Goal: Task Accomplishment & Management: Use online tool/utility

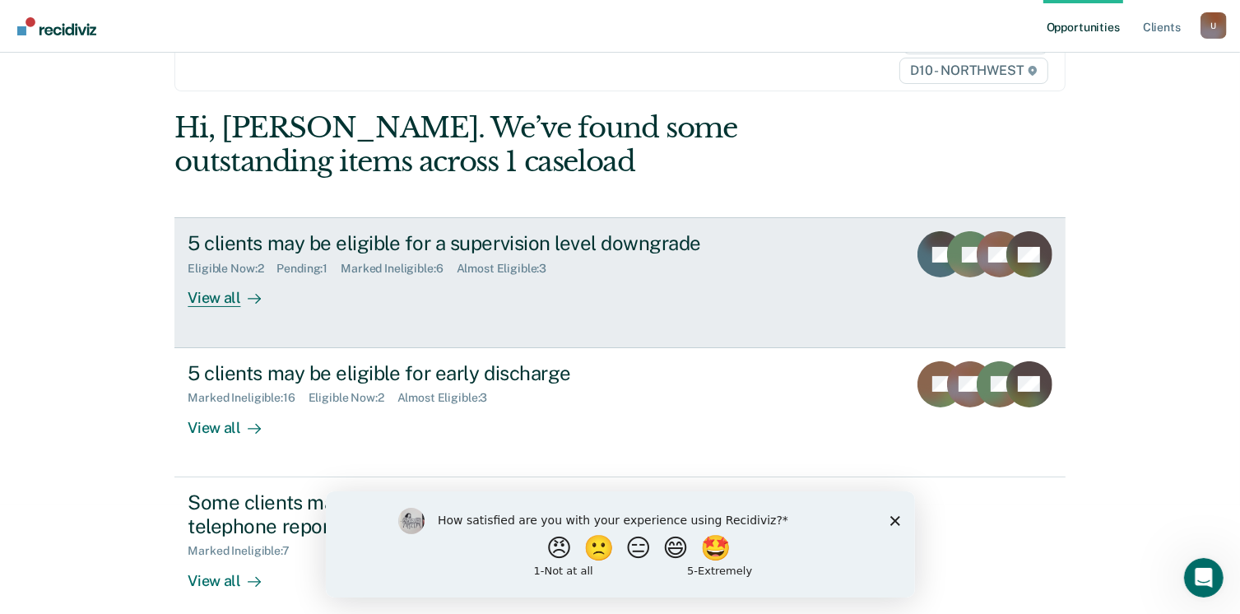
scroll to position [123, 0]
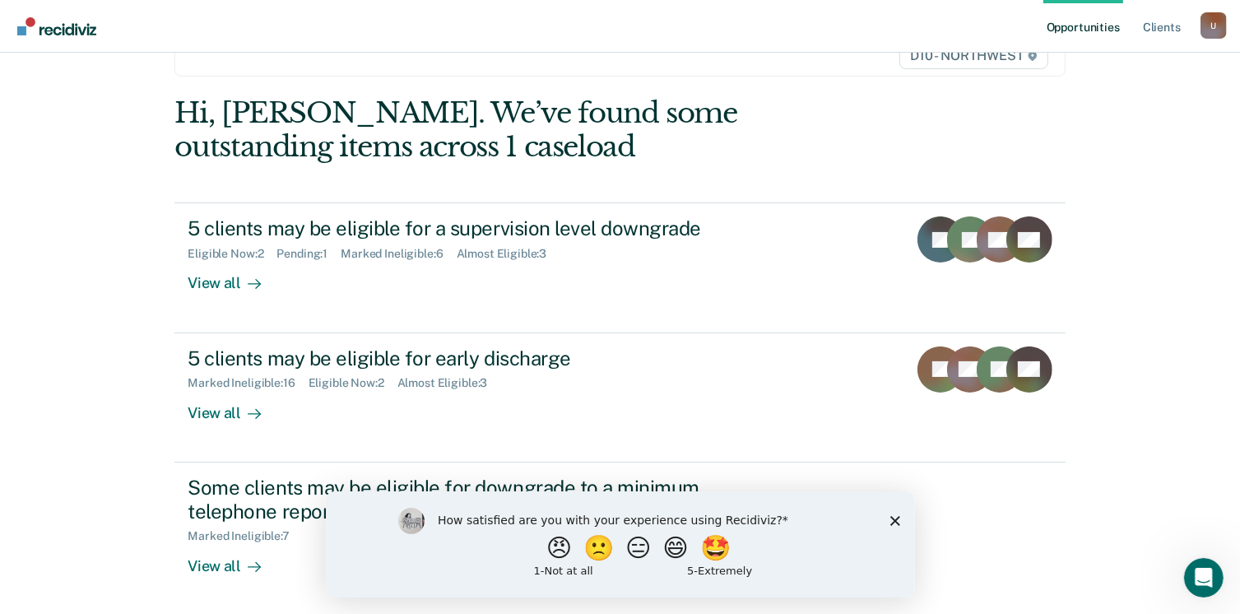
drag, startPoint x: 895, startPoint y: 514, endPoint x: 900, endPoint y: 494, distance: 20.2
click at [895, 509] on div "How satisfied are you with your experience using Recidiviz? 😠 🙁 😑 😄 🤩 1 - Not a…" at bounding box center [619, 544] width 589 height 106
click at [584, 560] on button "🙁" at bounding box center [600, 547] width 44 height 33
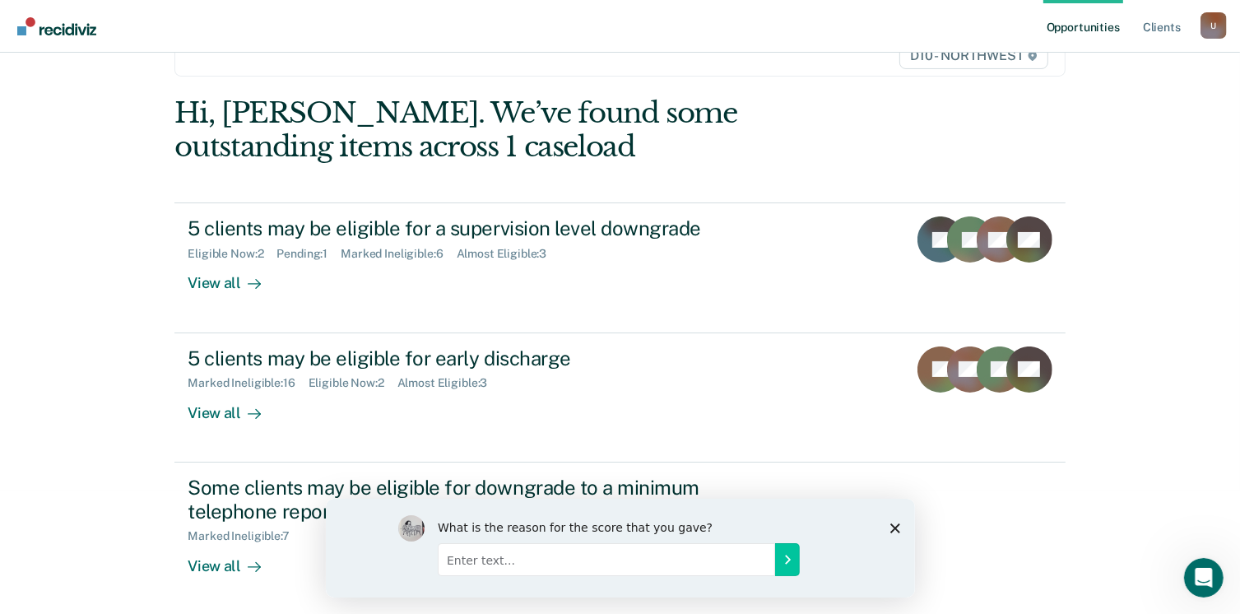
click at [891, 529] on icon "Close survey" at bounding box center [895, 528] width 10 height 10
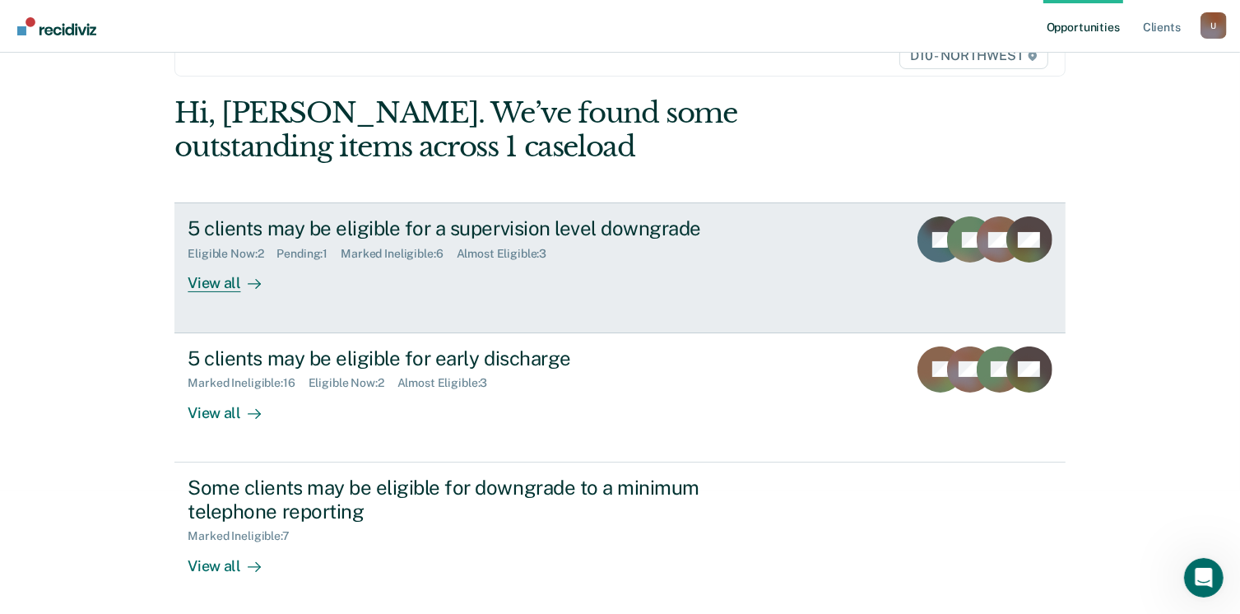
click at [192, 277] on div "View all" at bounding box center [234, 277] width 92 height 32
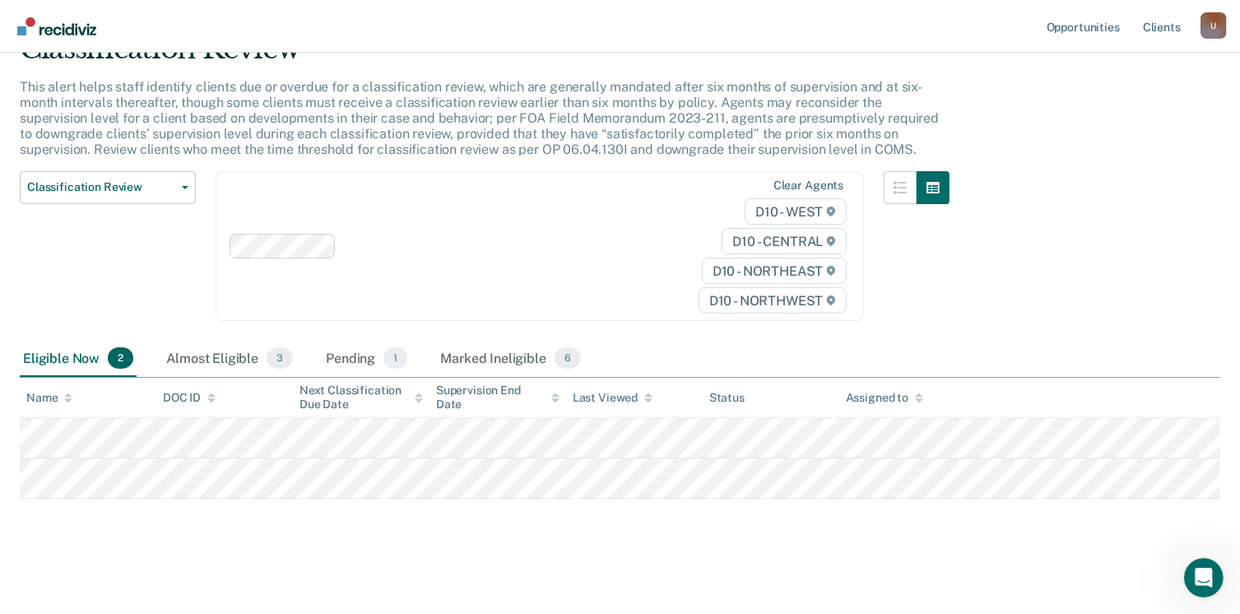
scroll to position [82, 0]
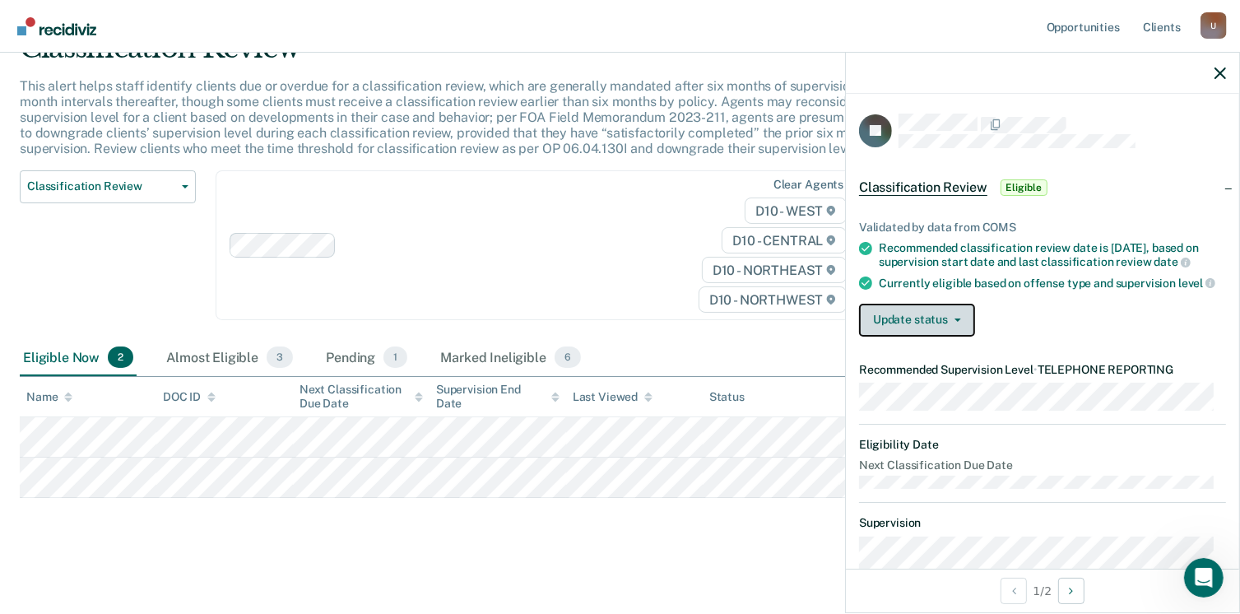
click at [955, 329] on button "Update status" at bounding box center [917, 320] width 116 height 33
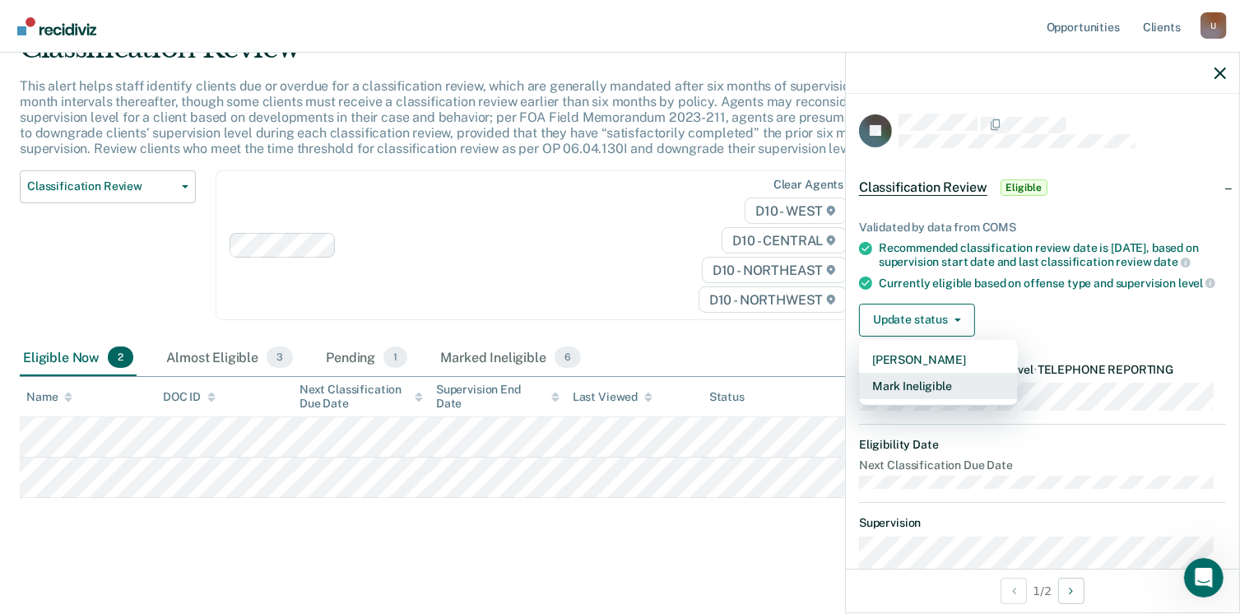
click at [939, 398] on button "Mark Ineligible" at bounding box center [938, 386] width 159 height 26
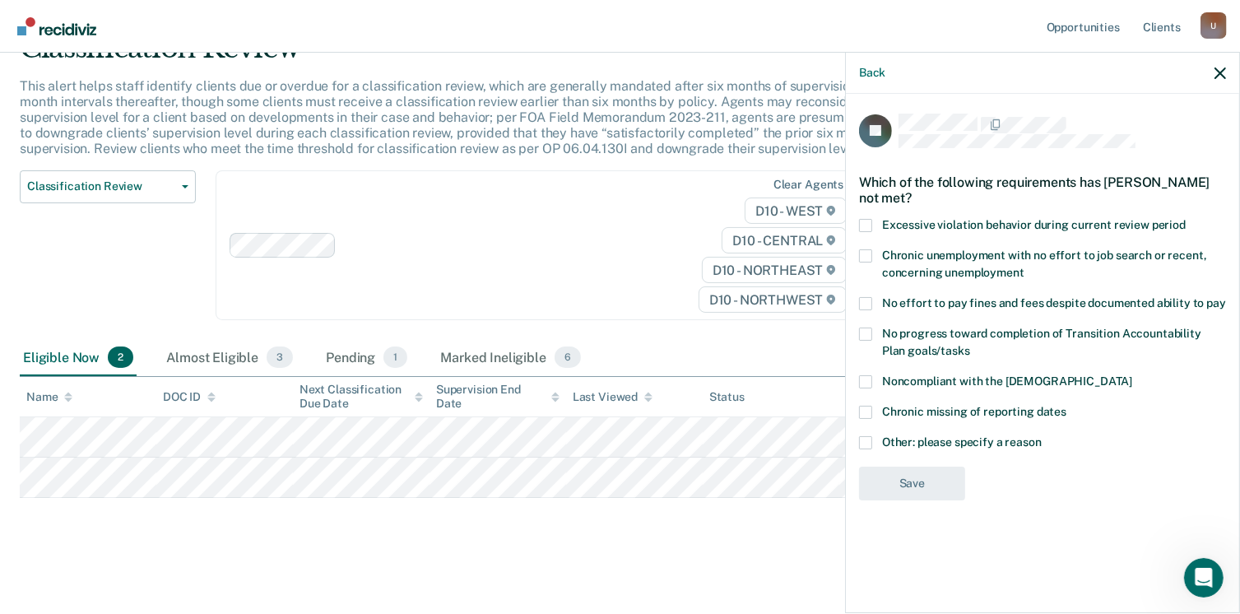
click at [866, 302] on span at bounding box center [865, 303] width 13 height 13
click at [1226, 297] on input "No effort to pay fines and fees despite documented ability to pay" at bounding box center [1226, 297] width 0 height 0
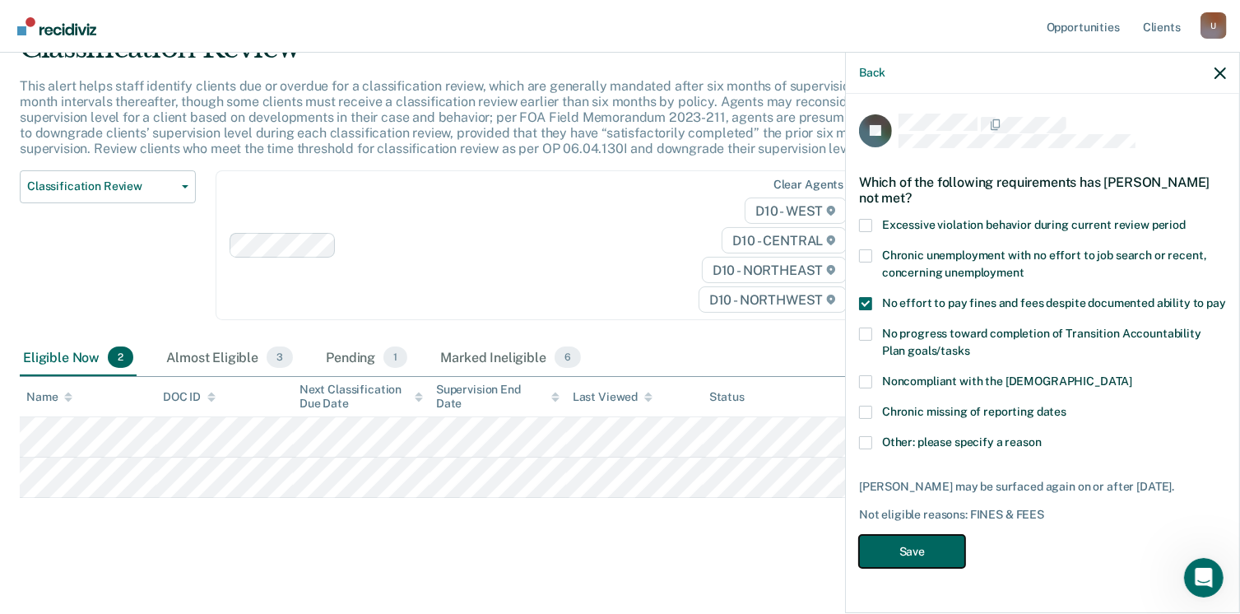
click at [909, 541] on button "Save" at bounding box center [912, 552] width 106 height 34
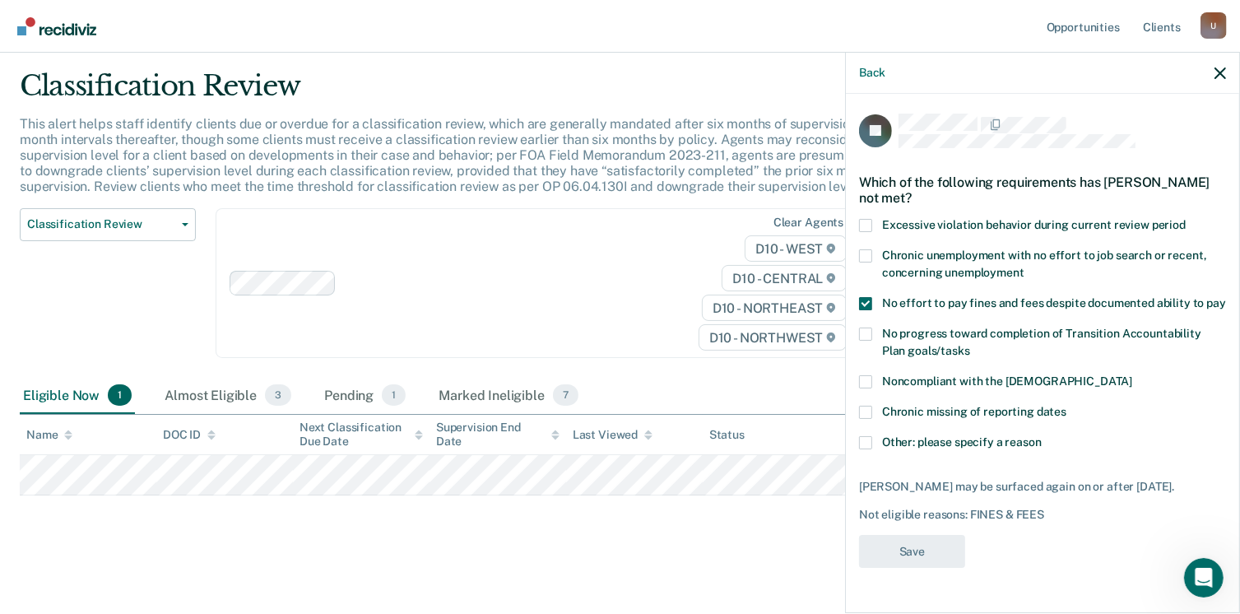
scroll to position [43, 0]
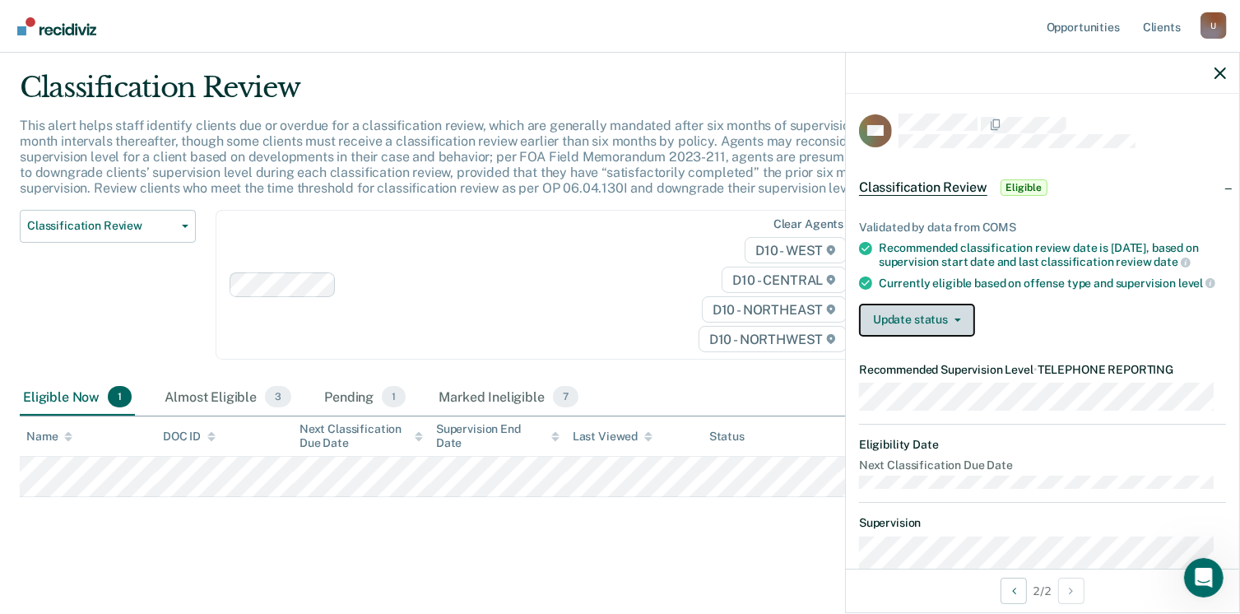
click at [968, 334] on button "Update status" at bounding box center [917, 320] width 116 height 33
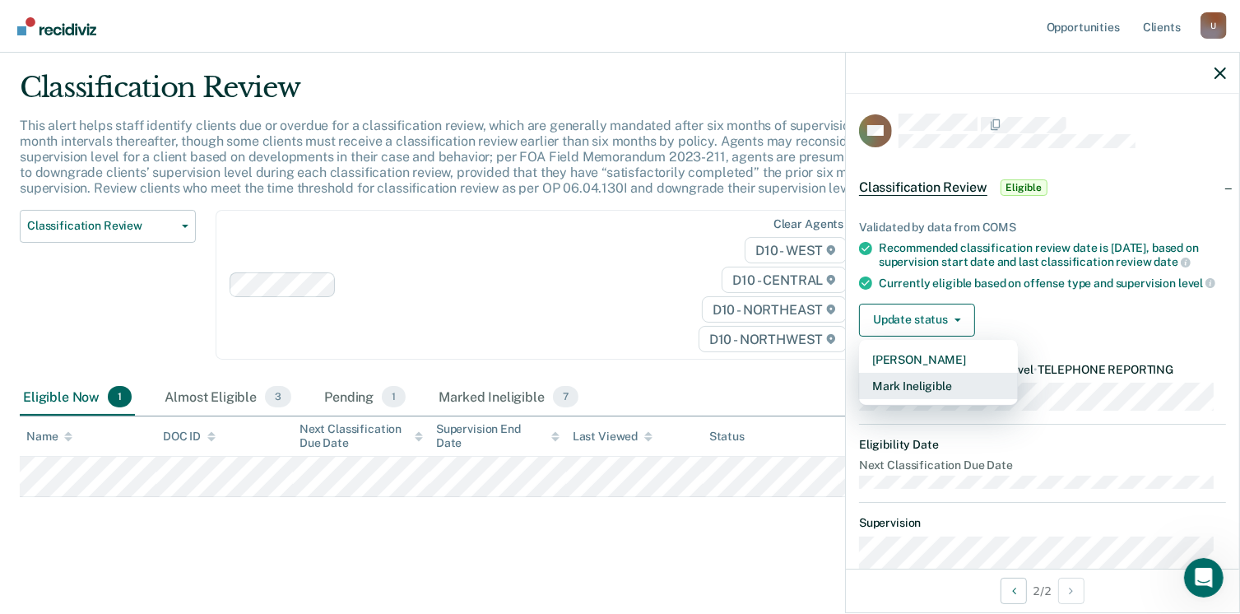
click at [949, 399] on button "Mark Ineligible" at bounding box center [938, 386] width 159 height 26
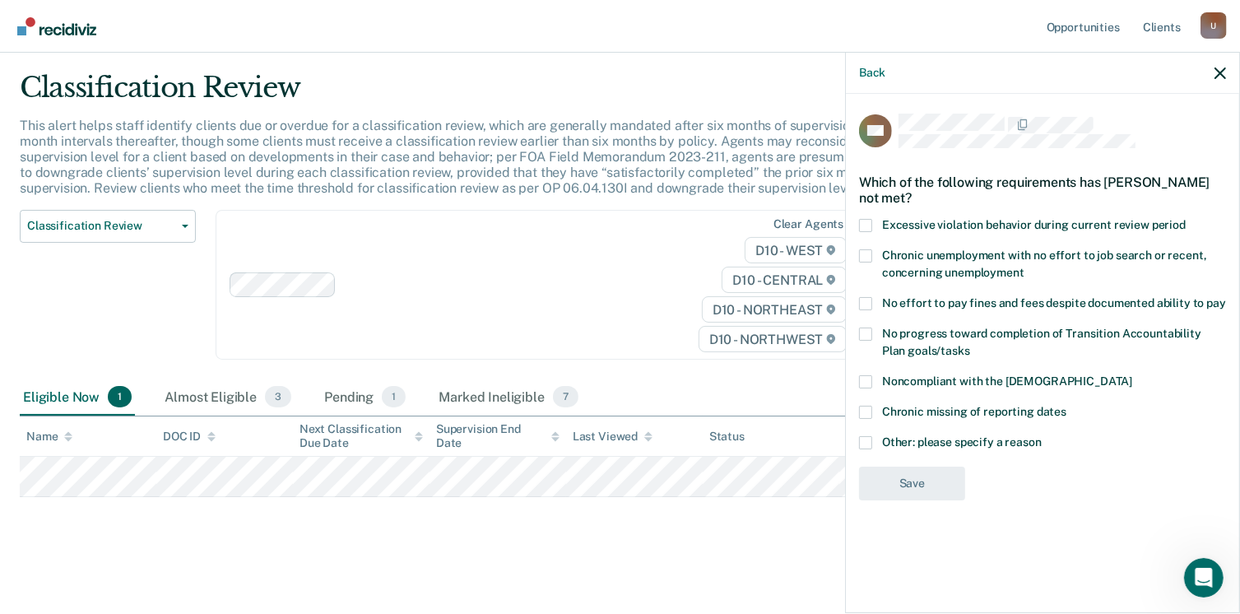
click at [873, 302] on label "No effort to pay fines and fees despite documented ability to pay" at bounding box center [1042, 305] width 367 height 17
click at [1226, 297] on input "No effort to pay fines and fees despite documented ability to pay" at bounding box center [1226, 297] width 0 height 0
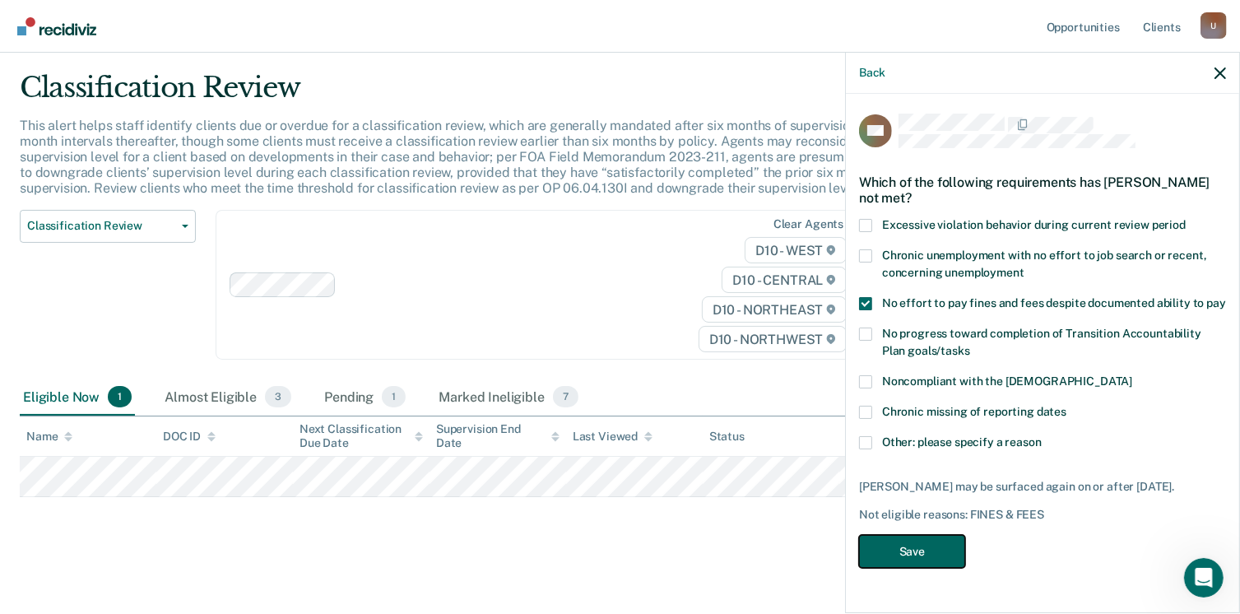
click at [930, 541] on button "Save" at bounding box center [912, 552] width 106 height 34
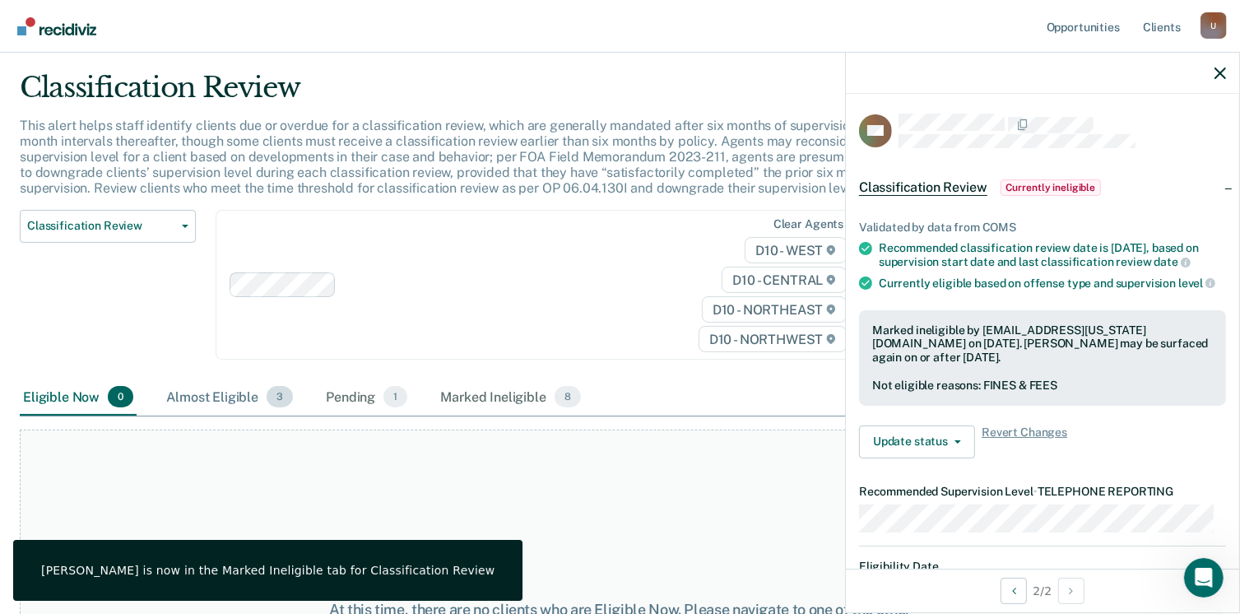
click at [195, 397] on div "Almost Eligible 3" at bounding box center [229, 397] width 133 height 36
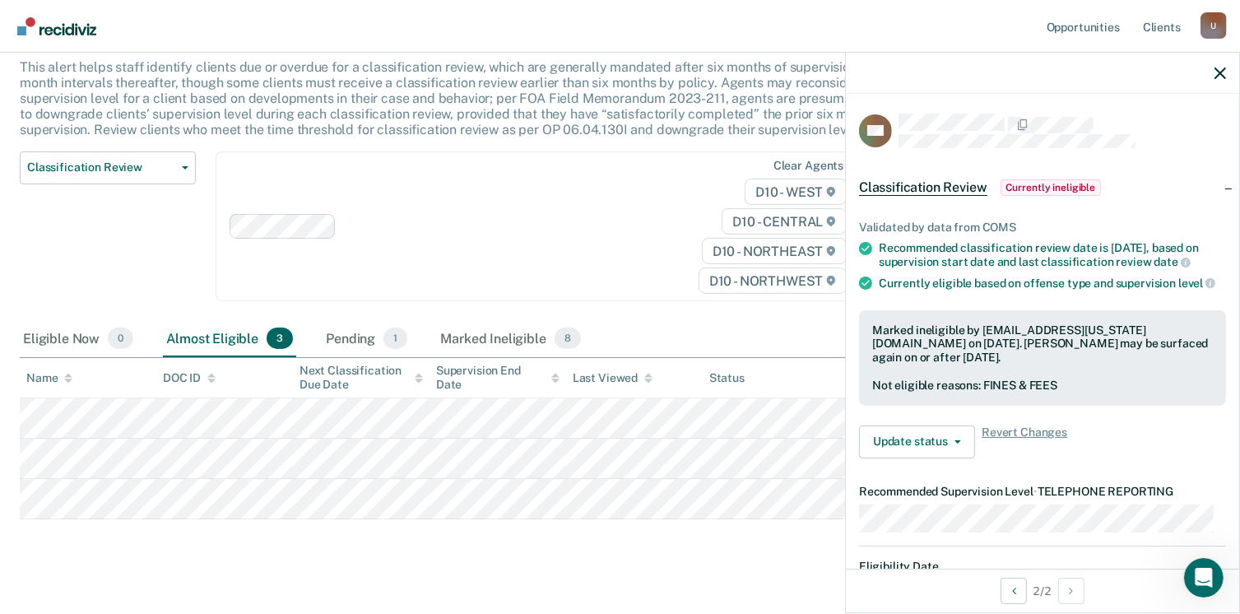
scroll to position [123, 0]
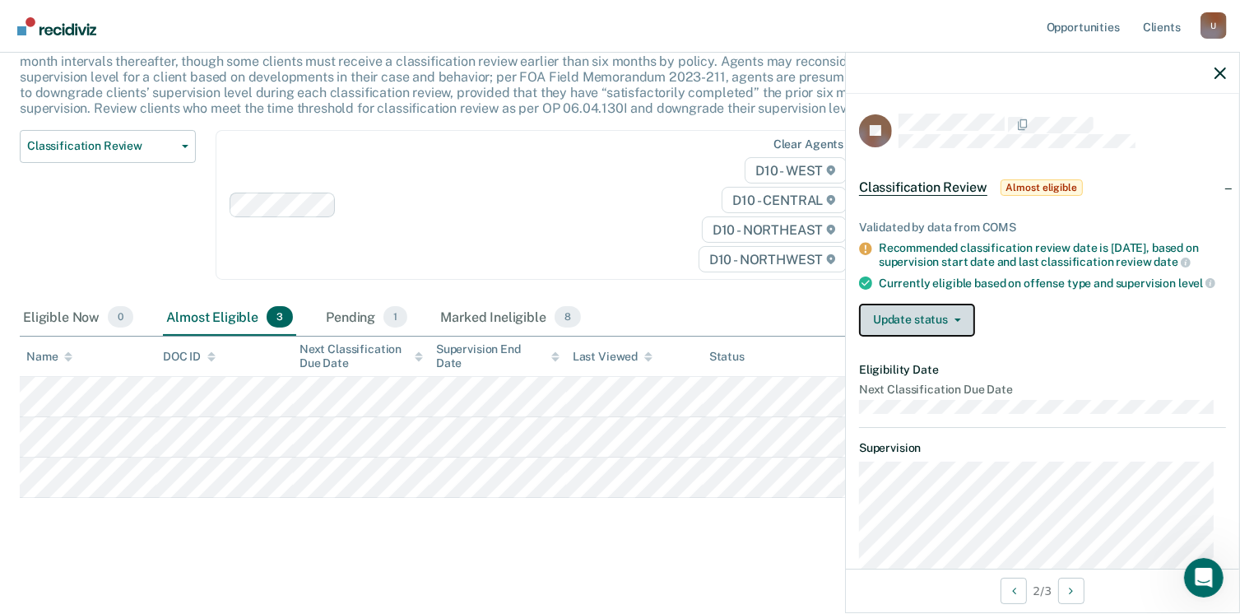
click at [963, 328] on button "Update status" at bounding box center [917, 320] width 116 height 33
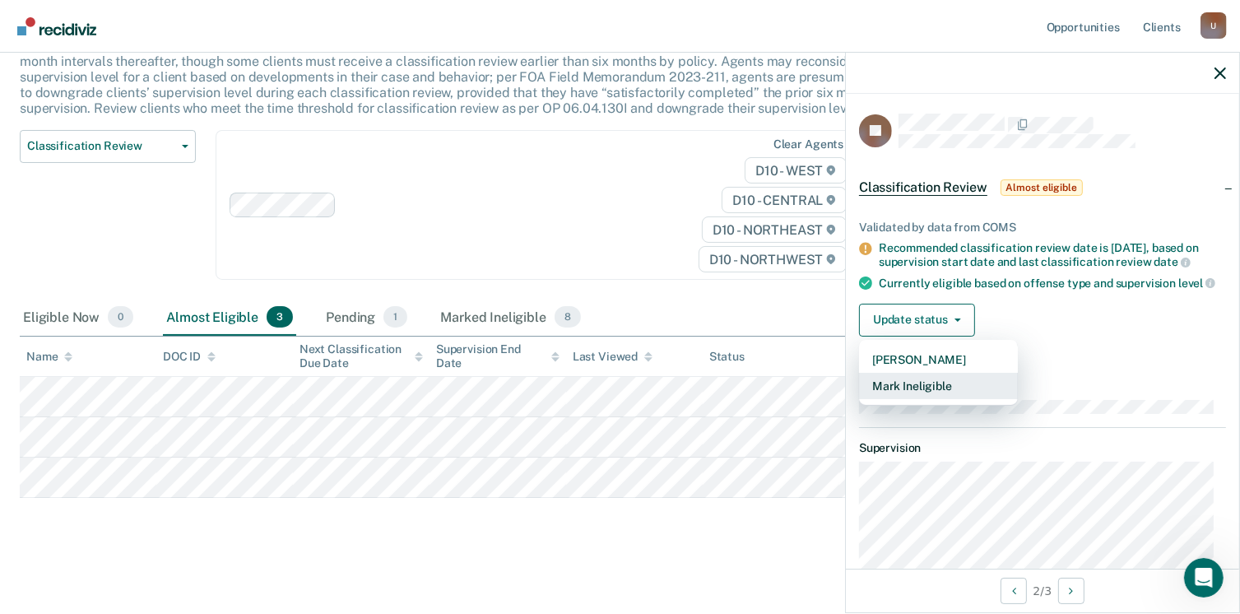
click at [958, 396] on button "Mark Ineligible" at bounding box center [938, 386] width 159 height 26
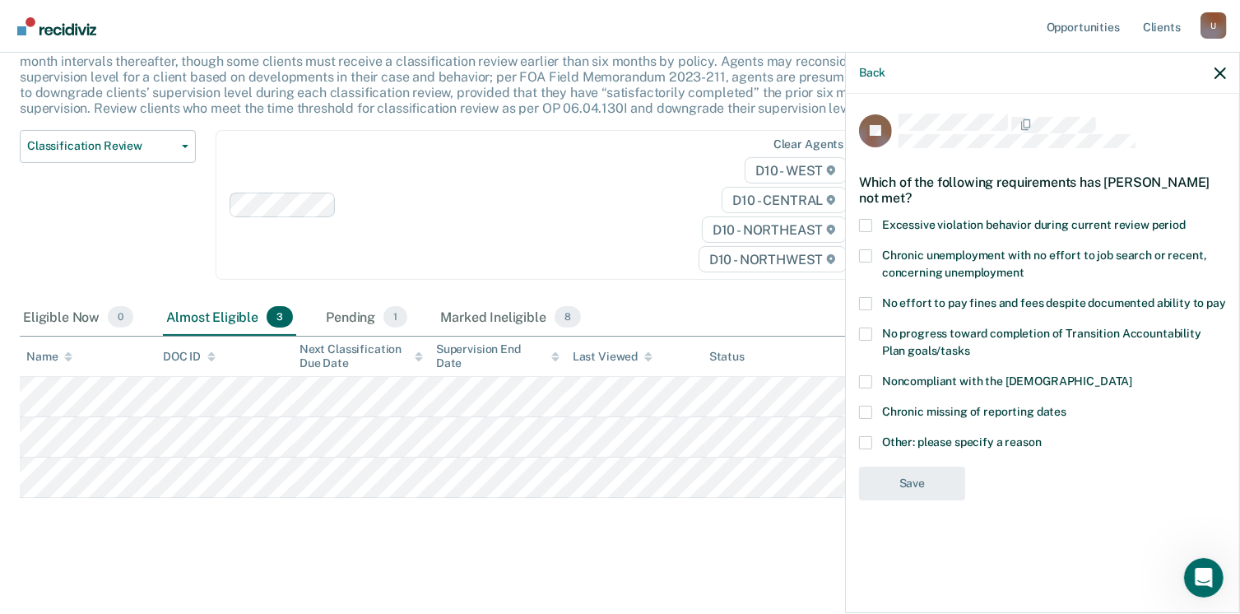
click at [863, 294] on div "Chronic unemployment with no effort to job search or recent, concerning unemplo…" at bounding box center [1042, 273] width 367 height 48
click at [869, 304] on span at bounding box center [865, 303] width 13 height 13
click at [1226, 297] on input "No effort to pay fines and fees despite documented ability to pay" at bounding box center [1226, 297] width 0 height 0
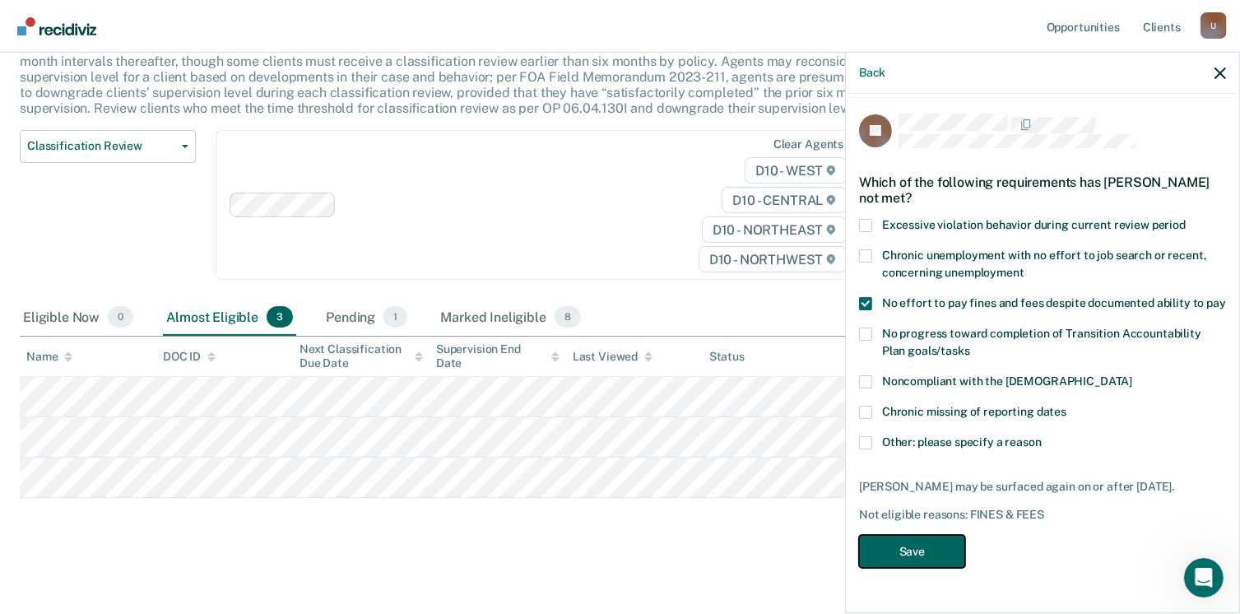
click at [939, 546] on button "Save" at bounding box center [912, 552] width 106 height 34
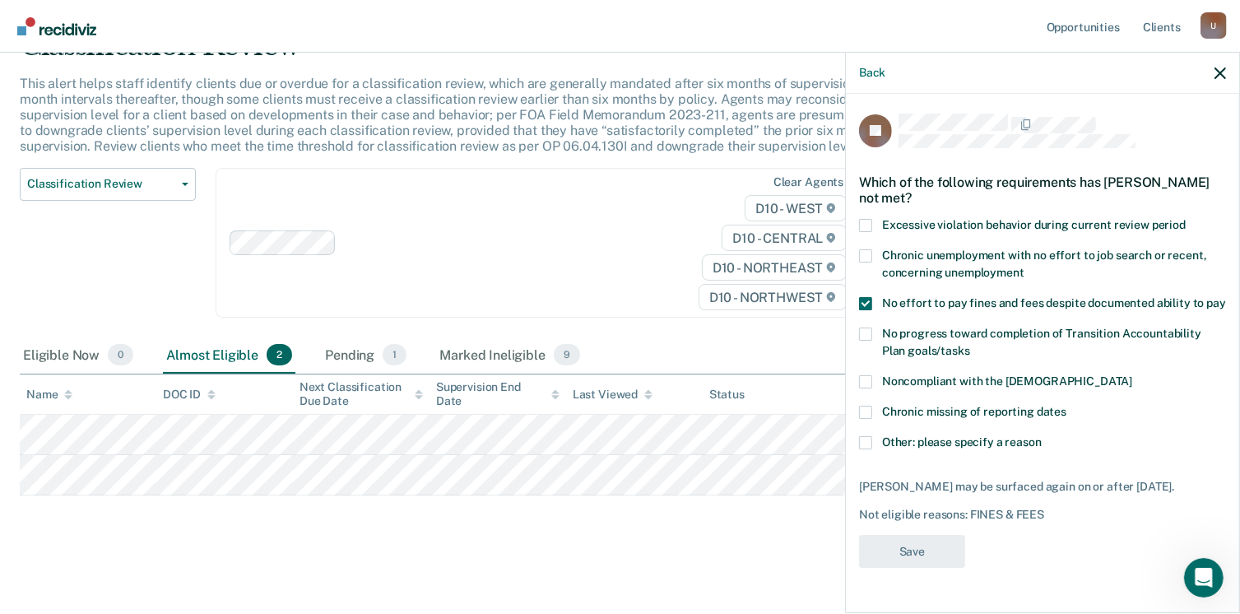
scroll to position [82, 0]
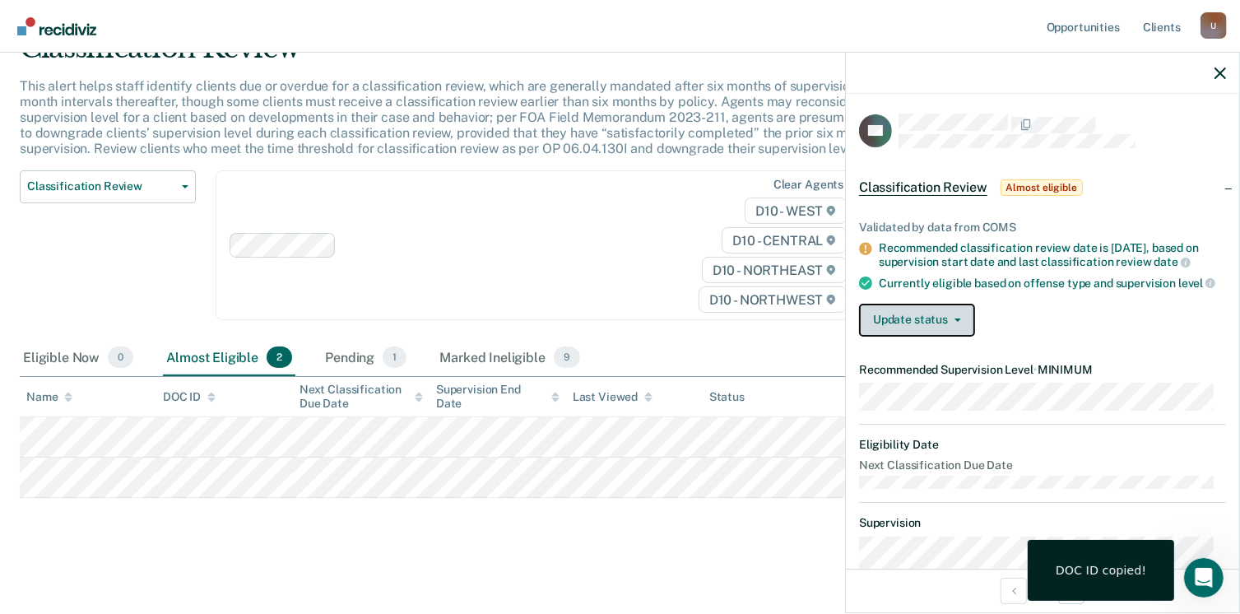
click at [960, 327] on button "Update status" at bounding box center [917, 320] width 116 height 33
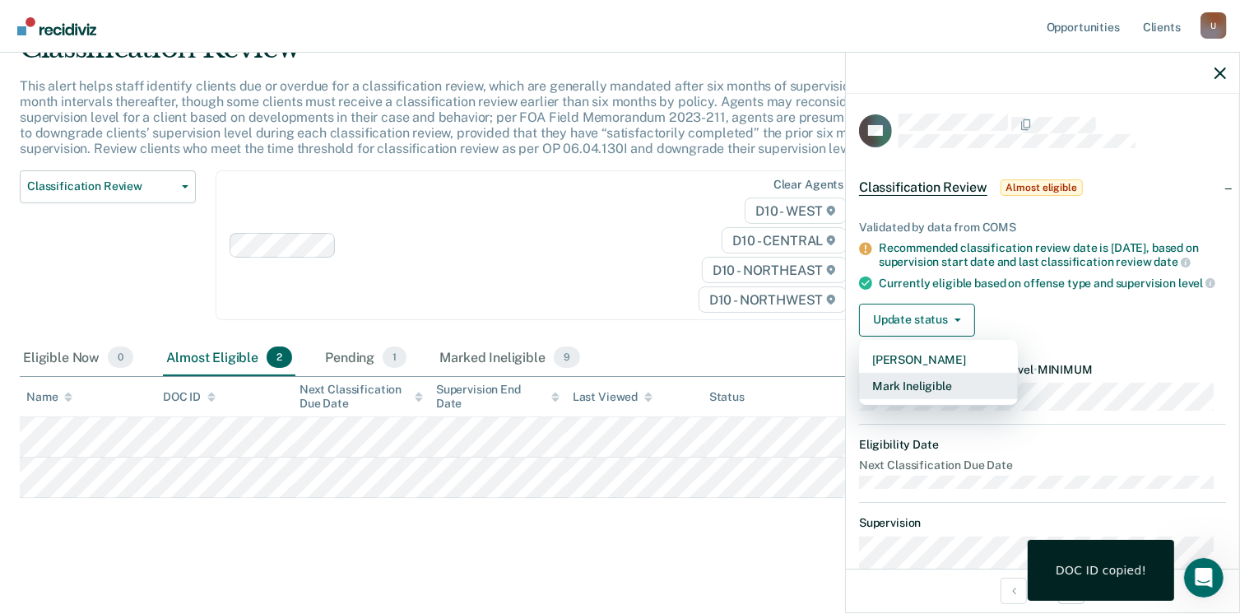
click at [960, 399] on button "Mark Ineligible" at bounding box center [938, 386] width 159 height 26
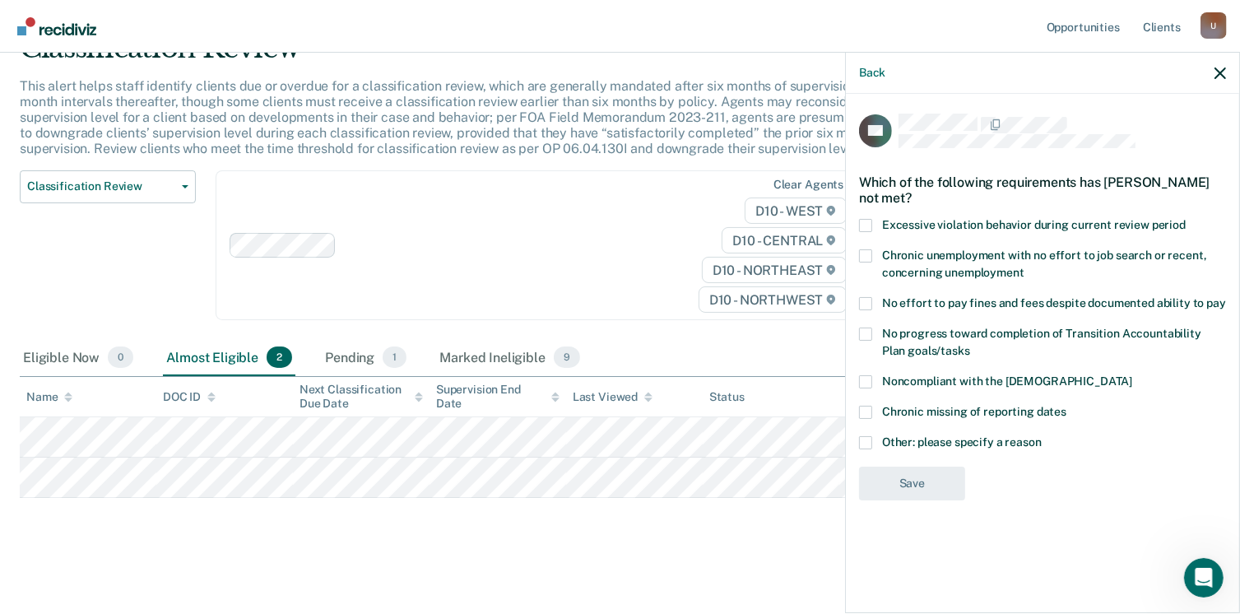
click at [872, 307] on label "No effort to pay fines and fees despite documented ability to pay" at bounding box center [1042, 305] width 367 height 17
click at [1226, 297] on input "No effort to pay fines and fees despite documented ability to pay" at bounding box center [1226, 297] width 0 height 0
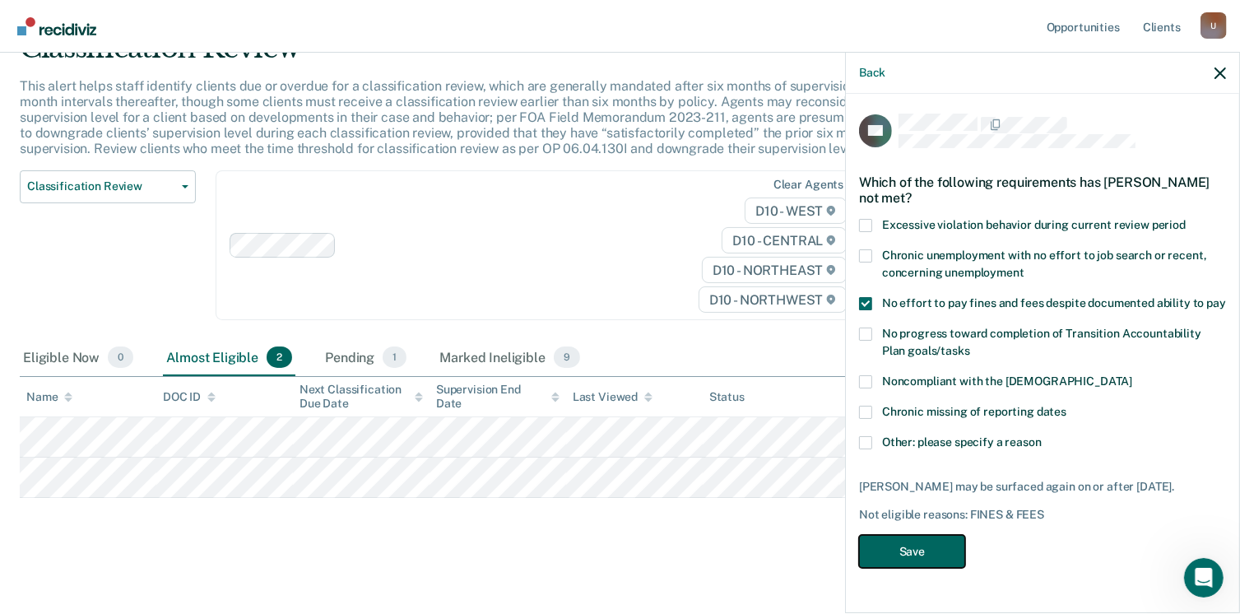
click at [909, 550] on button "Save" at bounding box center [912, 552] width 106 height 34
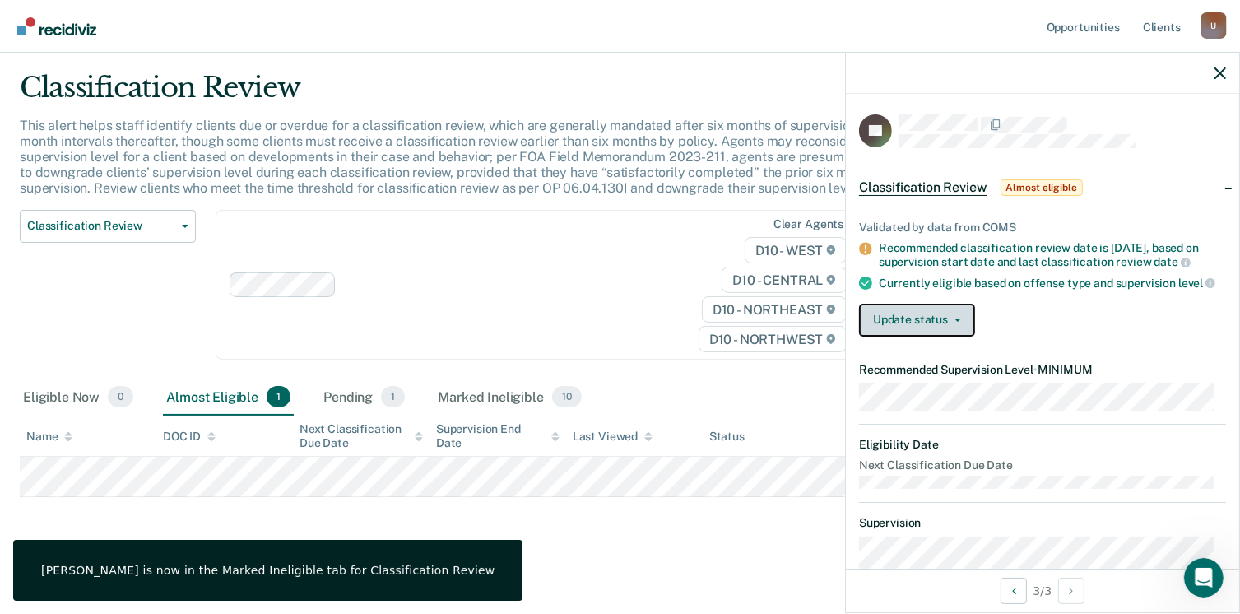
click at [960, 331] on button "Update status" at bounding box center [917, 320] width 116 height 33
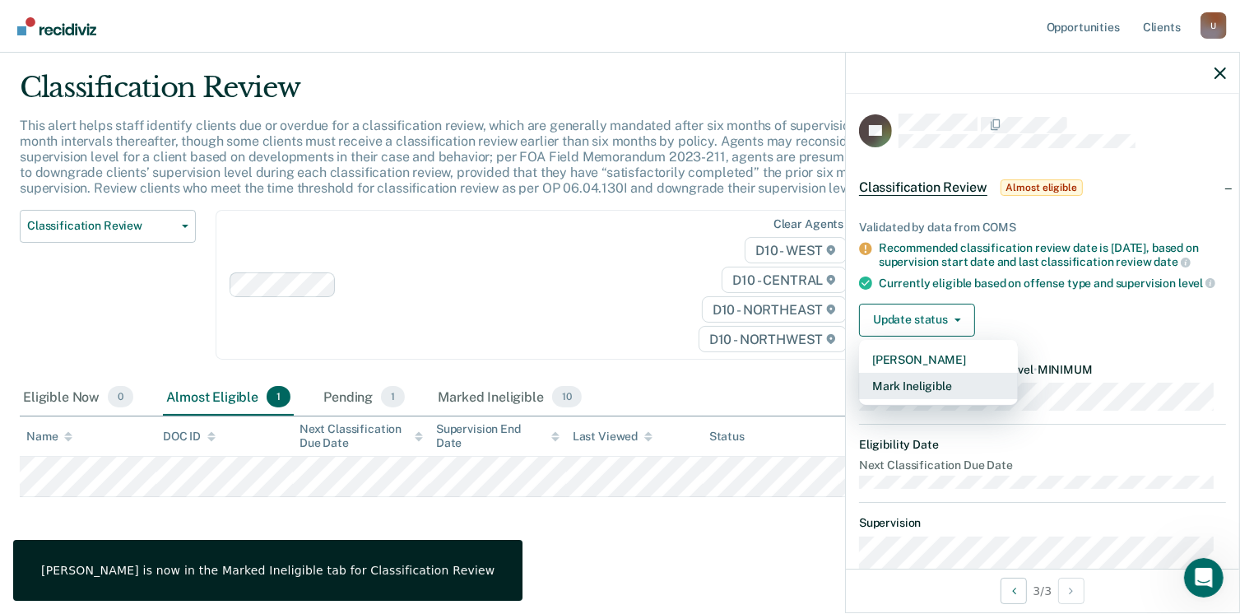
click at [952, 394] on button "Mark Ineligible" at bounding box center [938, 386] width 159 height 26
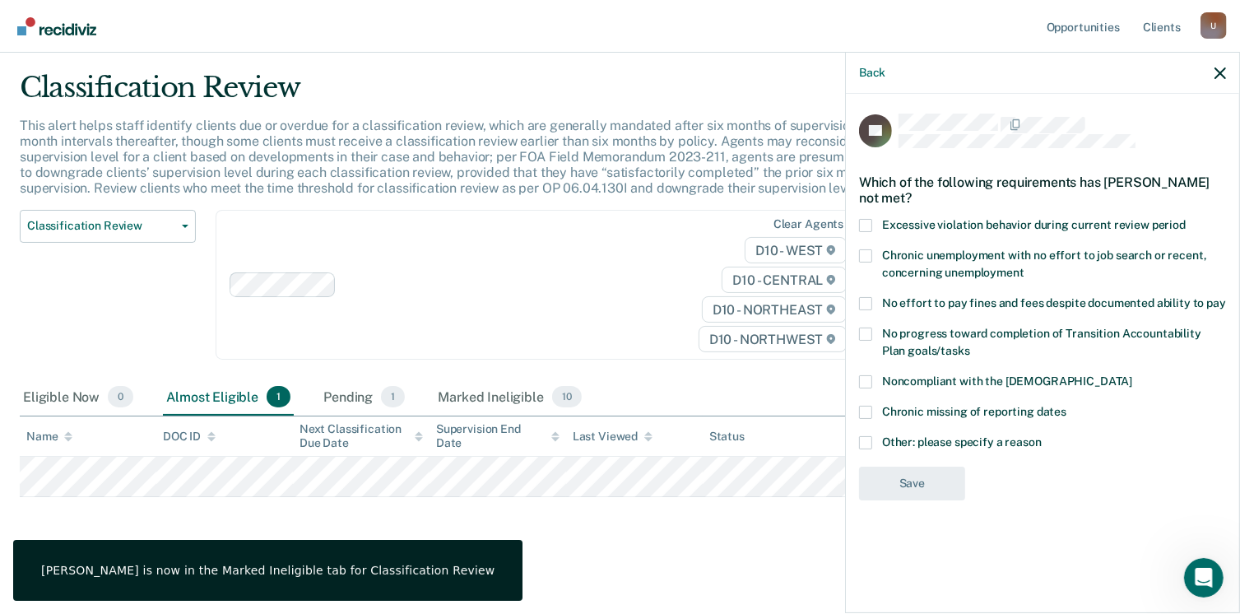
drag, startPoint x: 872, startPoint y: 300, endPoint x: 872, endPoint y: 352, distance: 51.9
click at [869, 301] on label "No effort to pay fines and fees despite documented ability to pay" at bounding box center [1042, 305] width 367 height 17
click at [1226, 297] on input "No effort to pay fines and fees despite documented ability to pay" at bounding box center [1226, 297] width 0 height 0
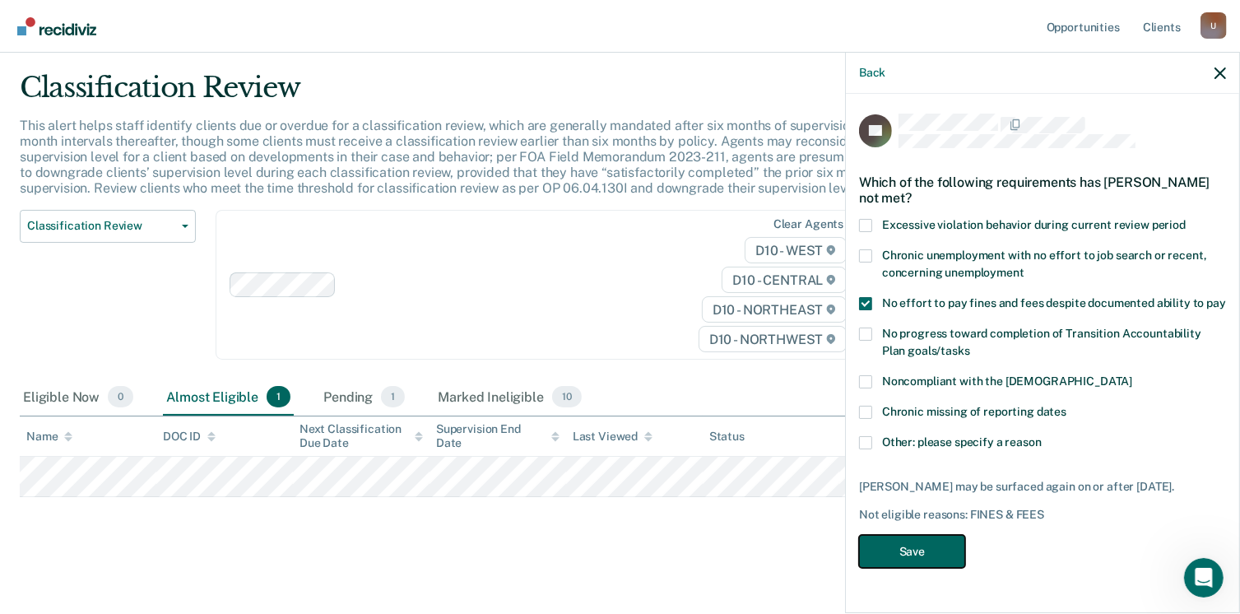
click at [909, 547] on button "Save" at bounding box center [912, 552] width 106 height 34
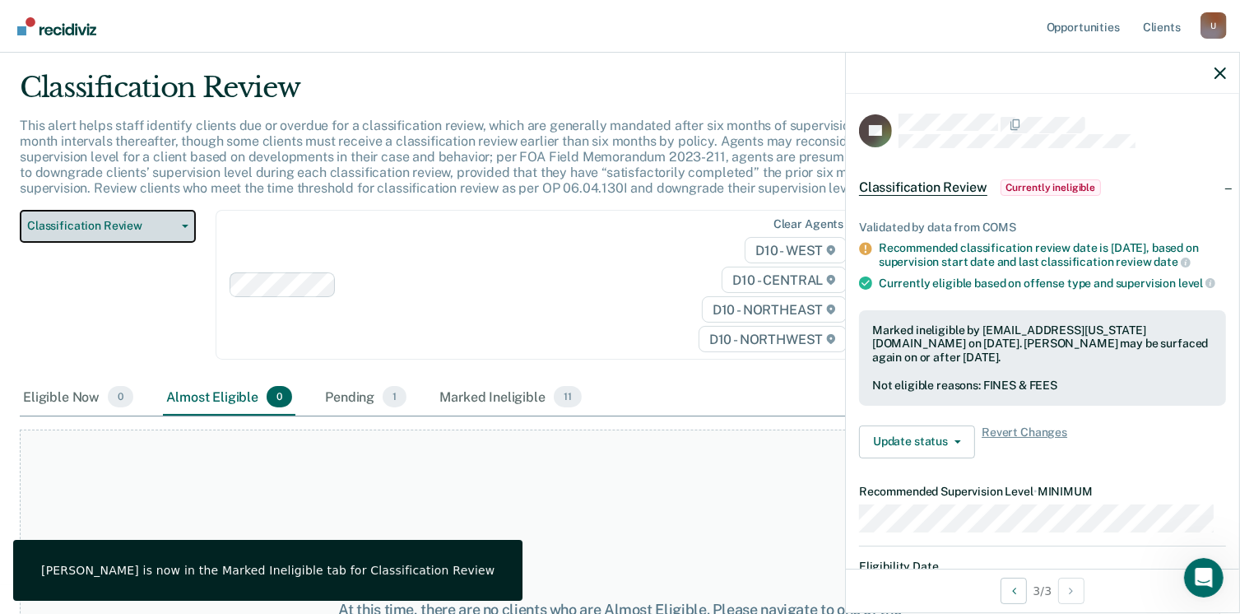
click at [91, 228] on span "Classification Review" at bounding box center [101, 226] width 148 height 14
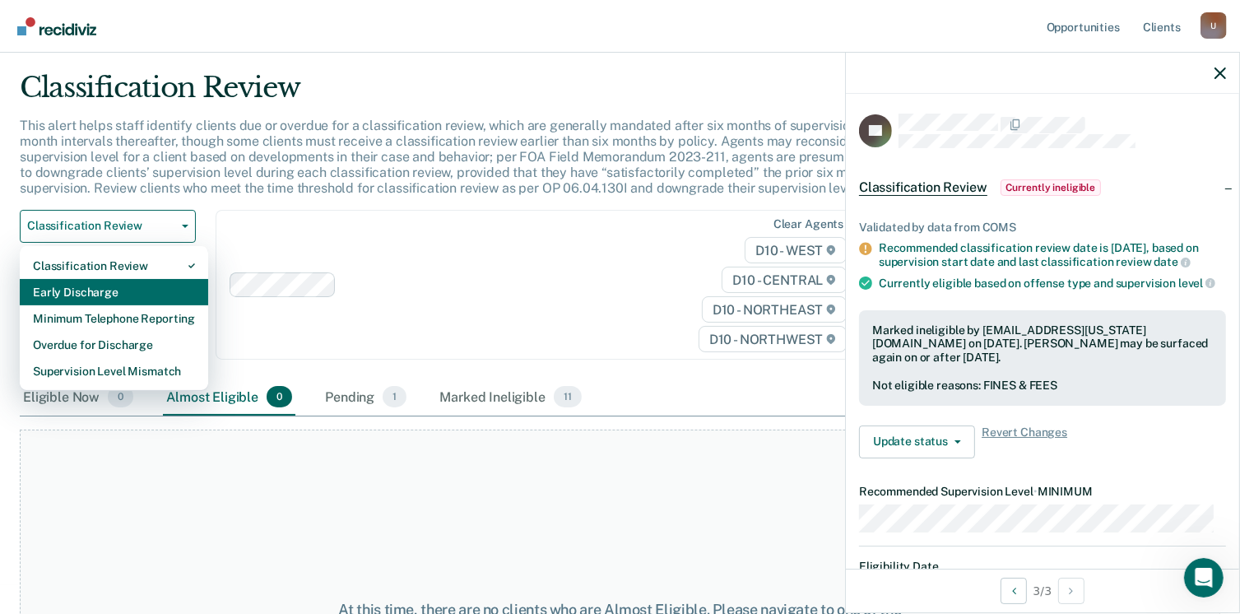
click at [99, 295] on div "Early Discharge" at bounding box center [114, 292] width 162 height 26
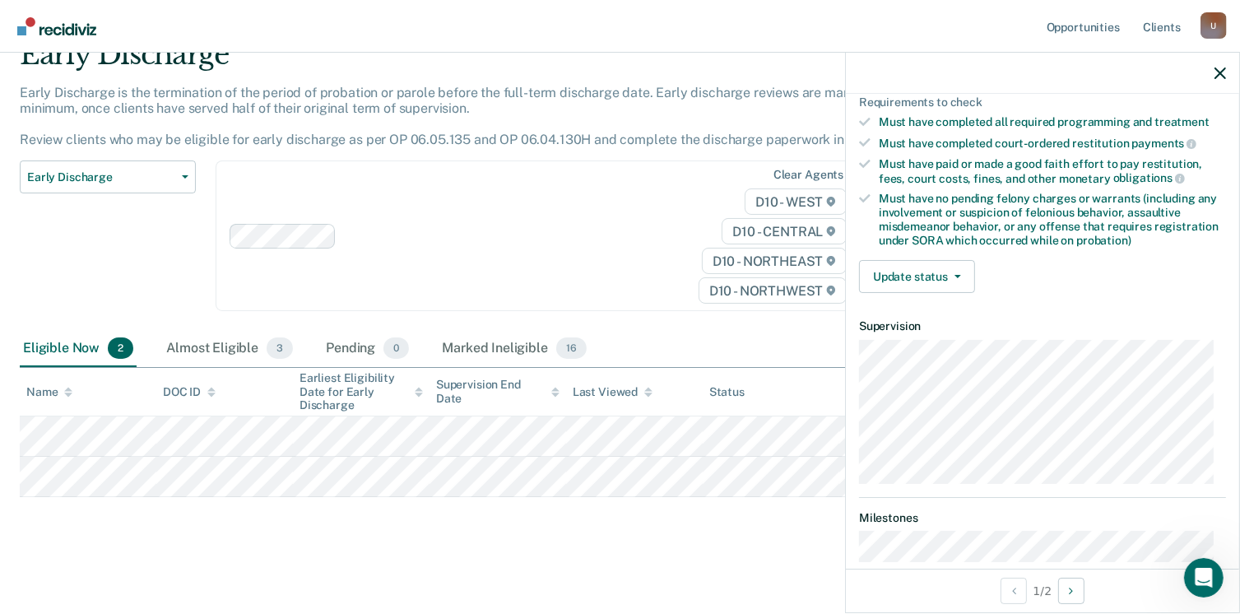
scroll to position [362, 0]
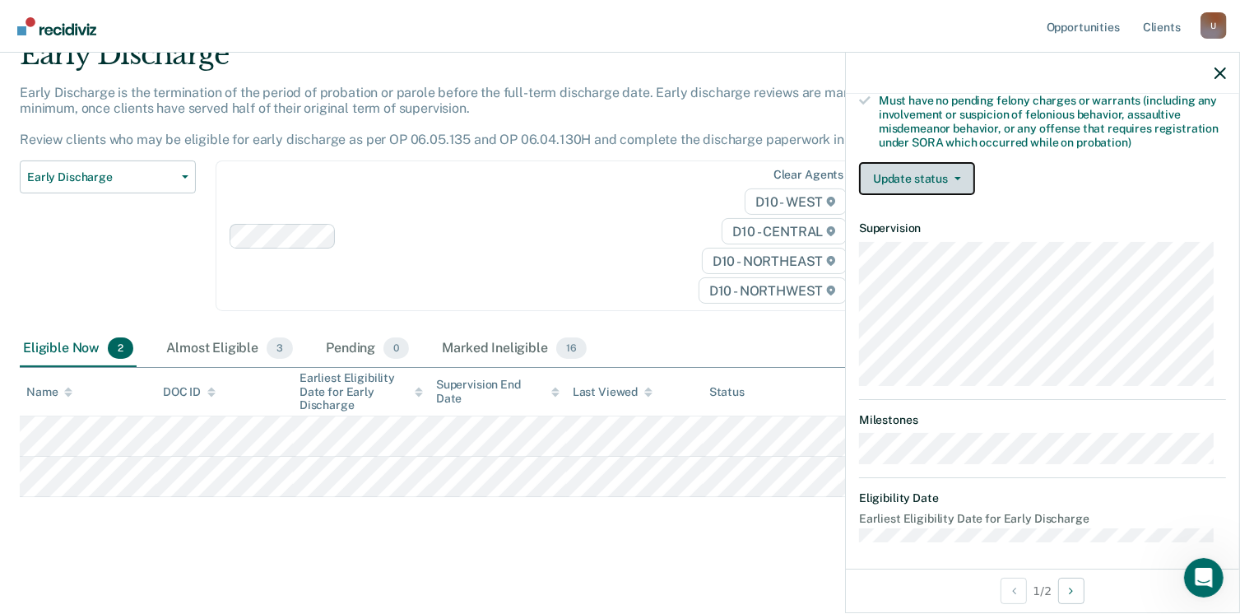
click at [958, 180] on button "Update status" at bounding box center [917, 178] width 116 height 33
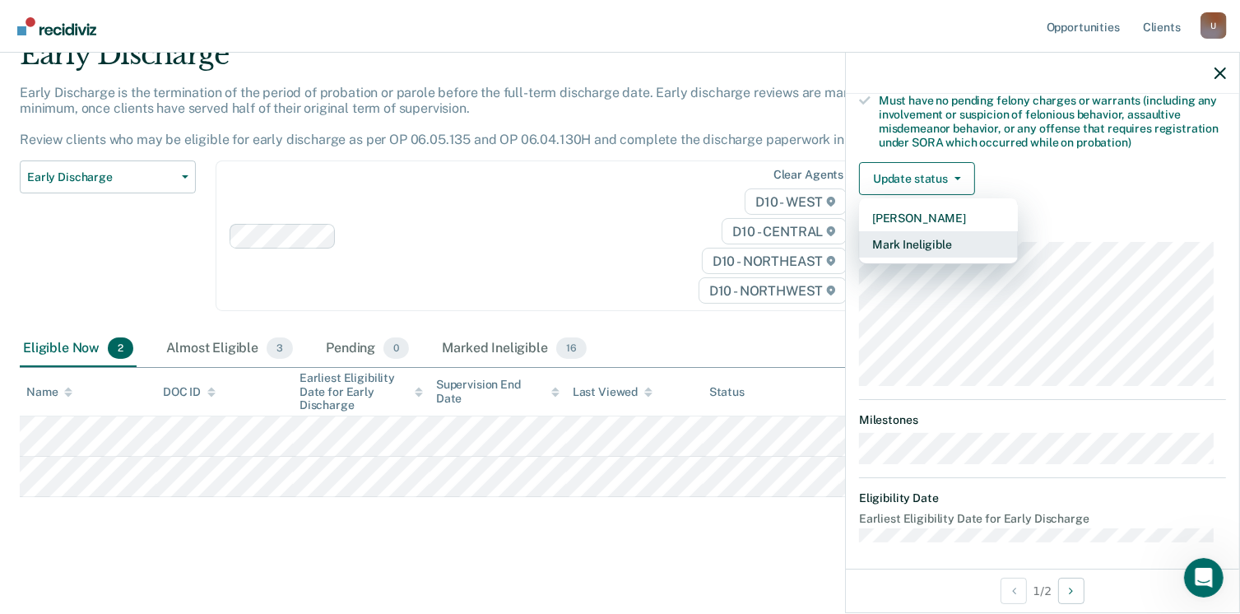
click at [947, 241] on button "Mark Ineligible" at bounding box center [938, 244] width 159 height 26
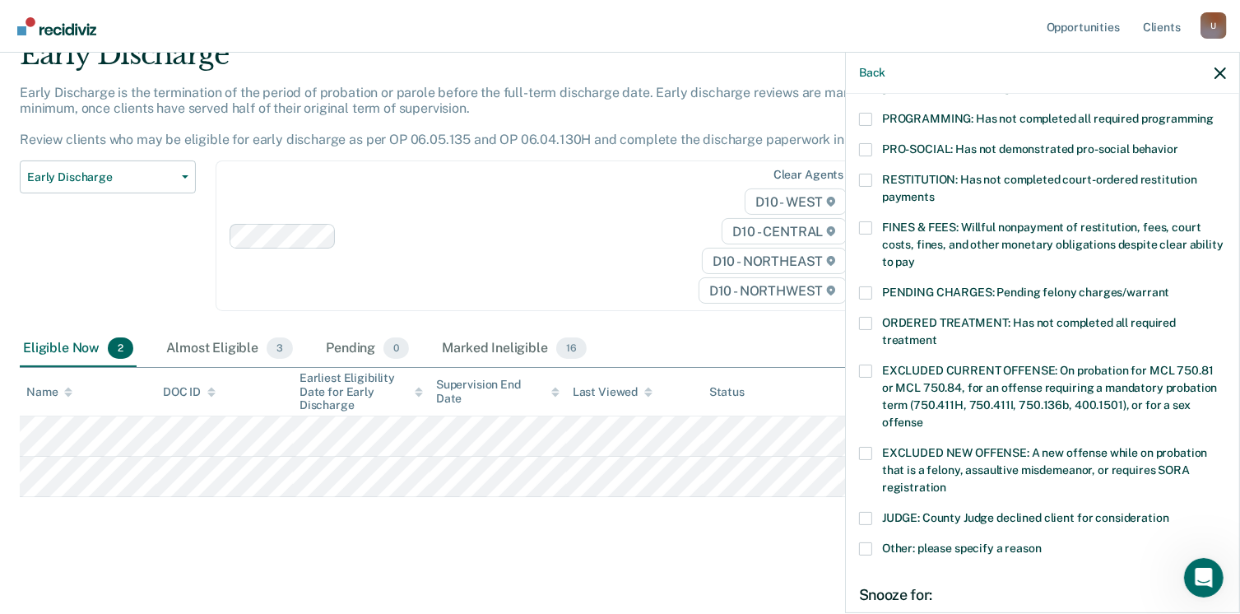
click at [863, 221] on span at bounding box center [865, 227] width 13 height 13
click at [915, 256] on input "FINES & FEES: Willful nonpayment of restitution, fees, court costs, fines, and …" at bounding box center [915, 256] width 0 height 0
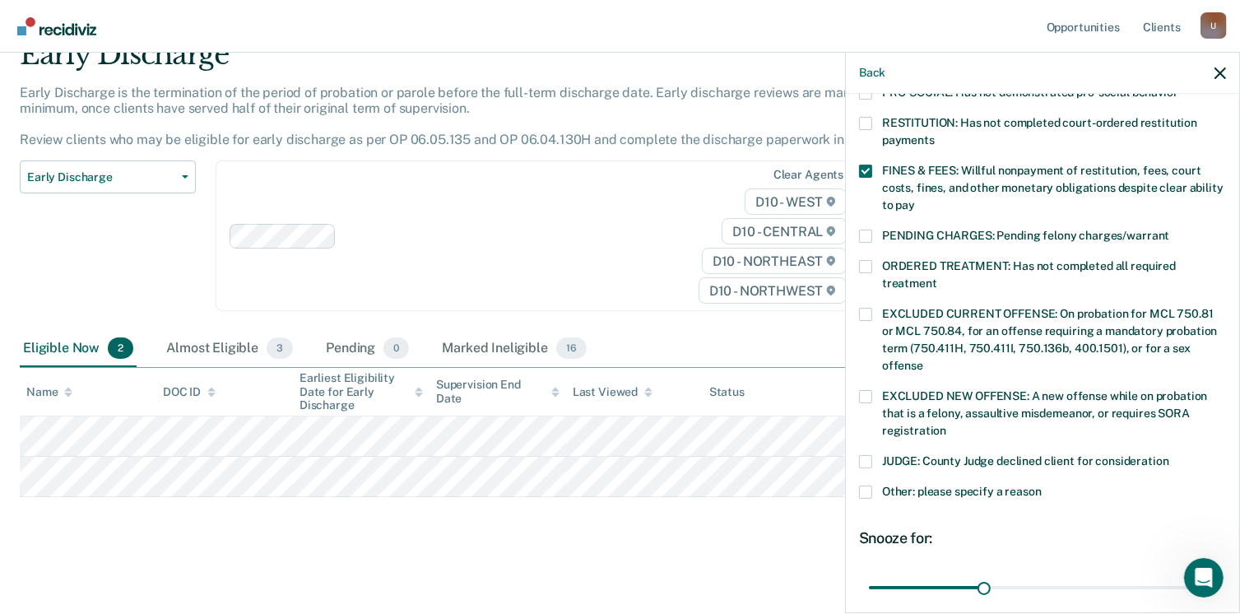
scroll to position [527, 0]
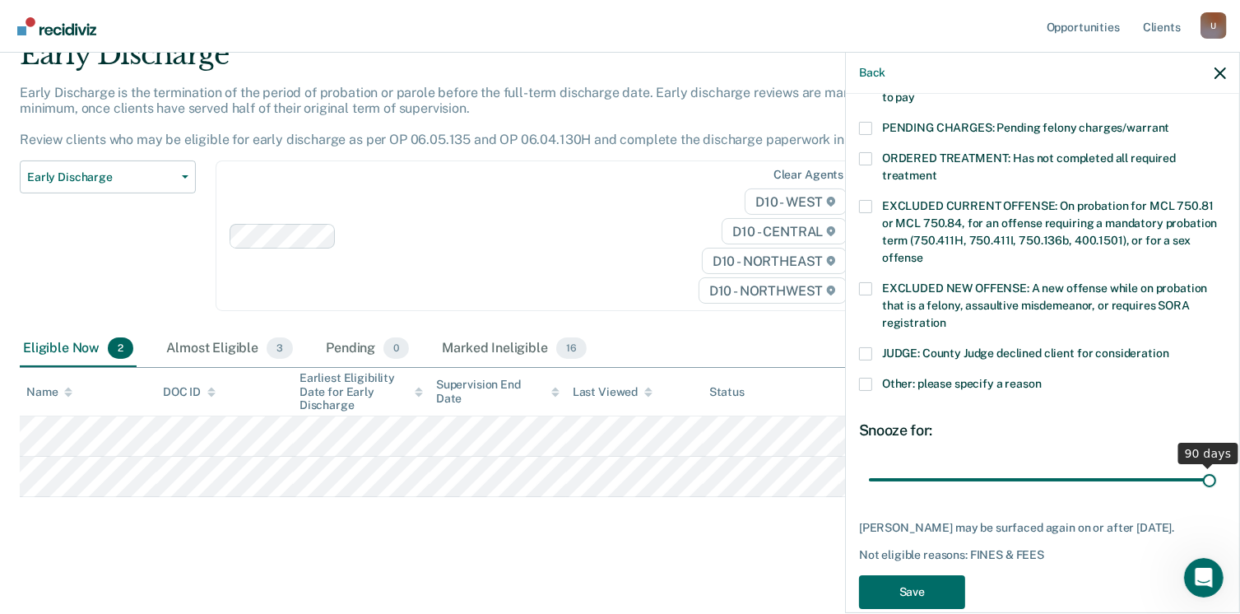
drag, startPoint x: 981, startPoint y: 462, endPoint x: 1249, endPoint y: 461, distance: 267.5
type input "90"
click at [1216, 466] on input "range" at bounding box center [1042, 480] width 347 height 29
click at [922, 584] on button "Save" at bounding box center [912, 592] width 106 height 34
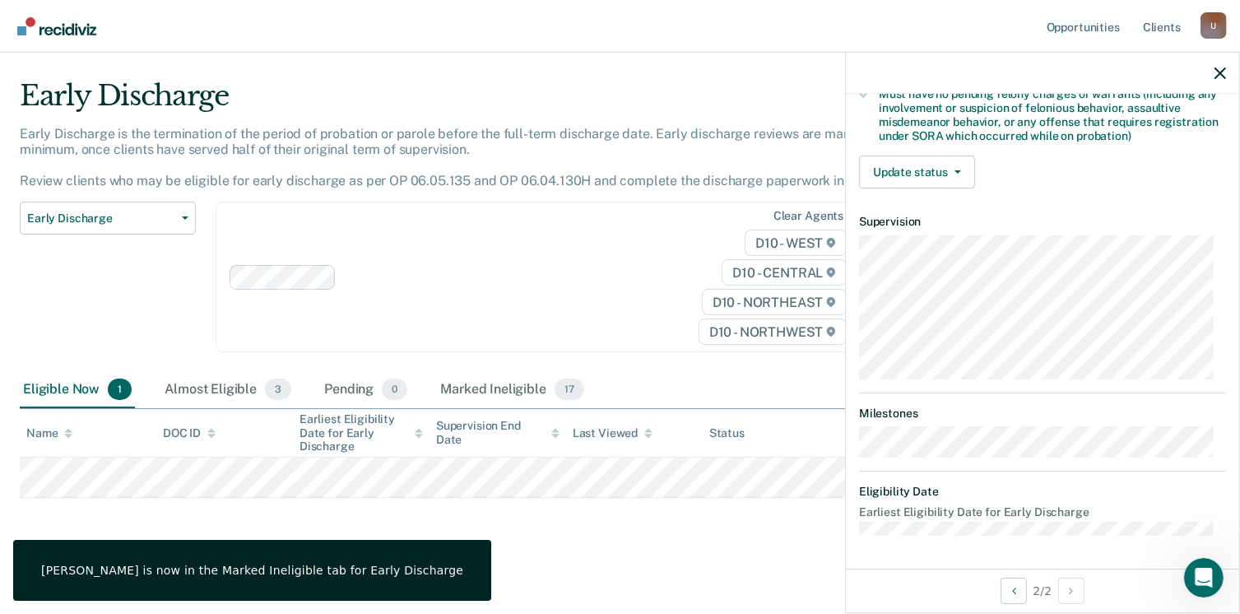
scroll to position [362, 0]
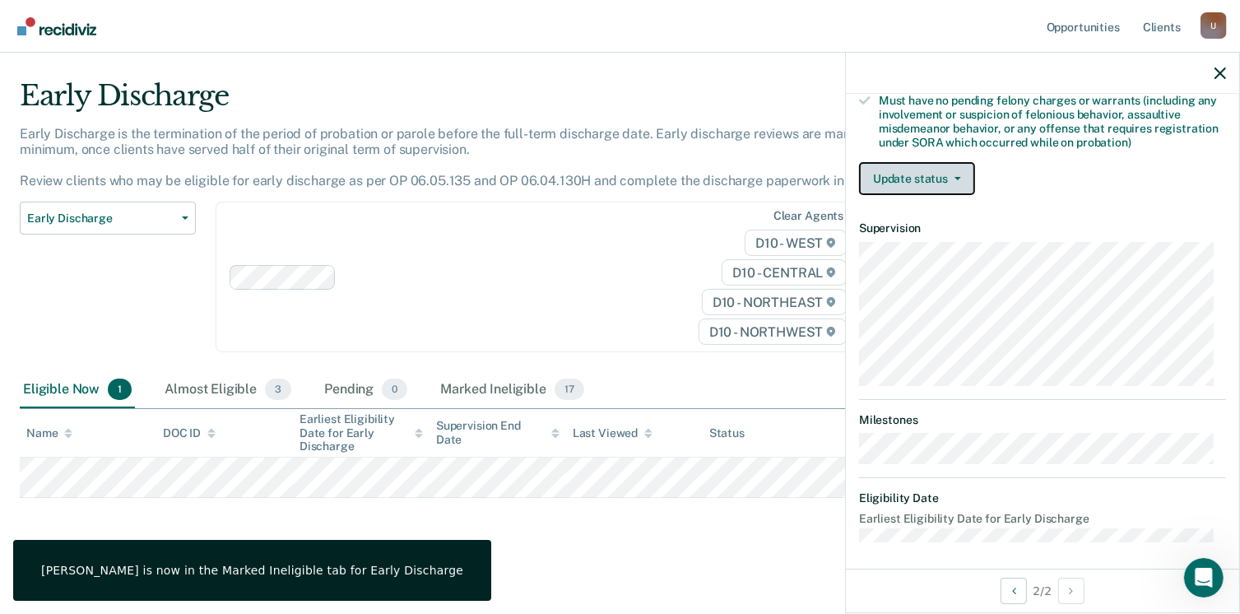
click at [955, 169] on button "Update status" at bounding box center [917, 178] width 116 height 33
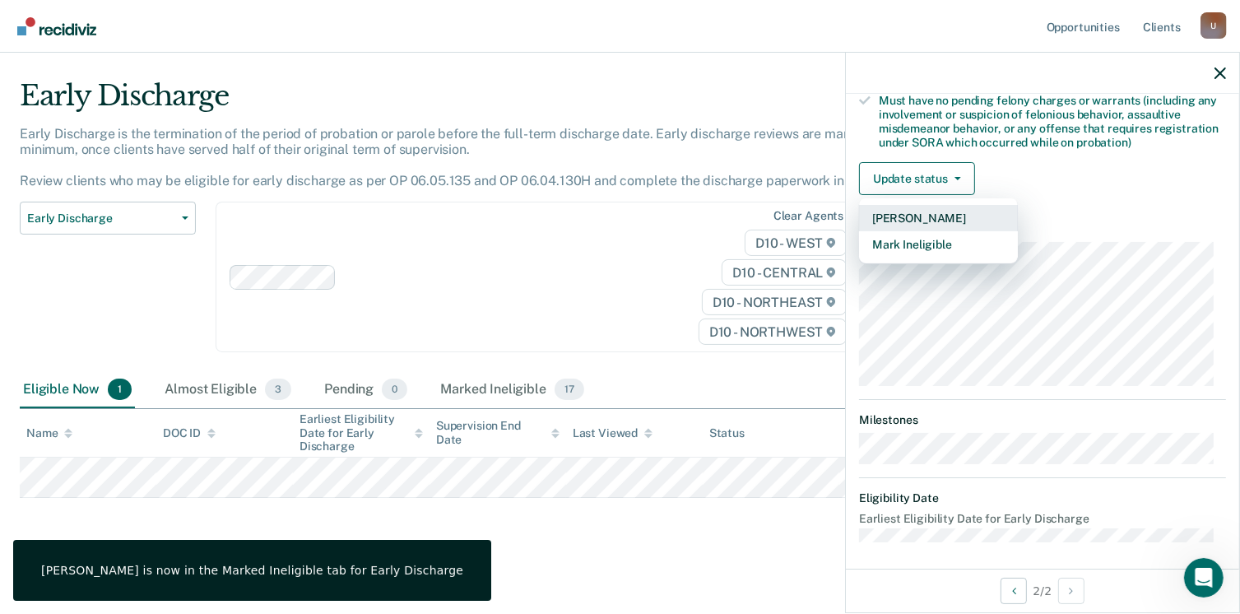
click at [944, 215] on button "[PERSON_NAME]" at bounding box center [938, 218] width 159 height 26
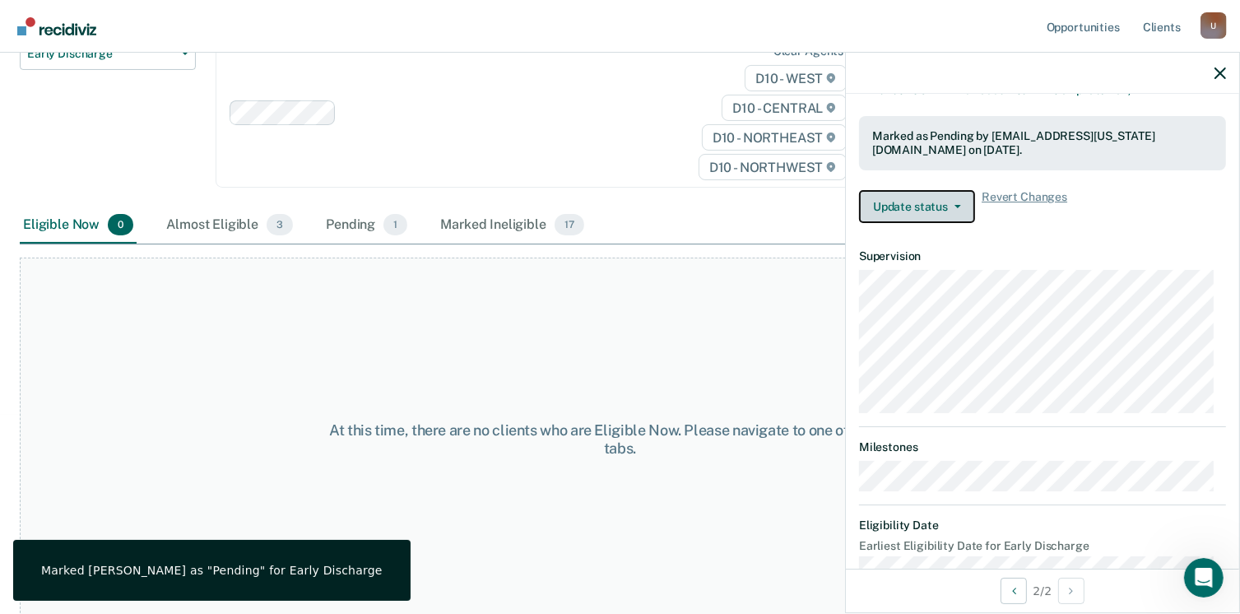
scroll to position [443, 0]
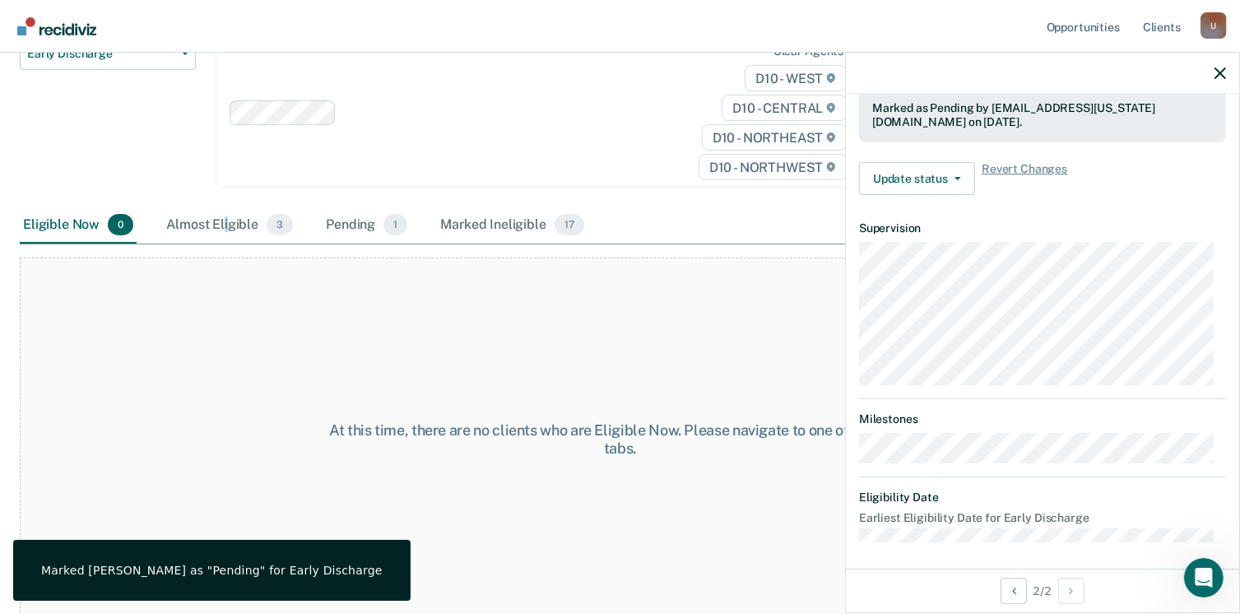
click at [224, 222] on div "Almost Eligible 3" at bounding box center [229, 225] width 133 height 36
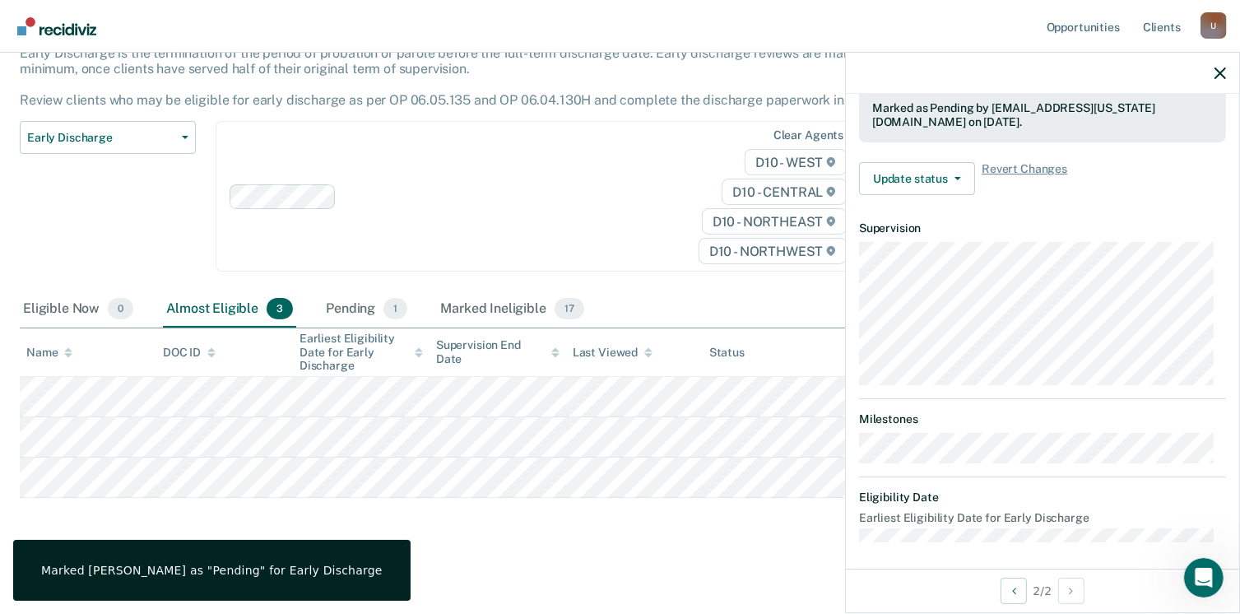
scroll to position [346, 0]
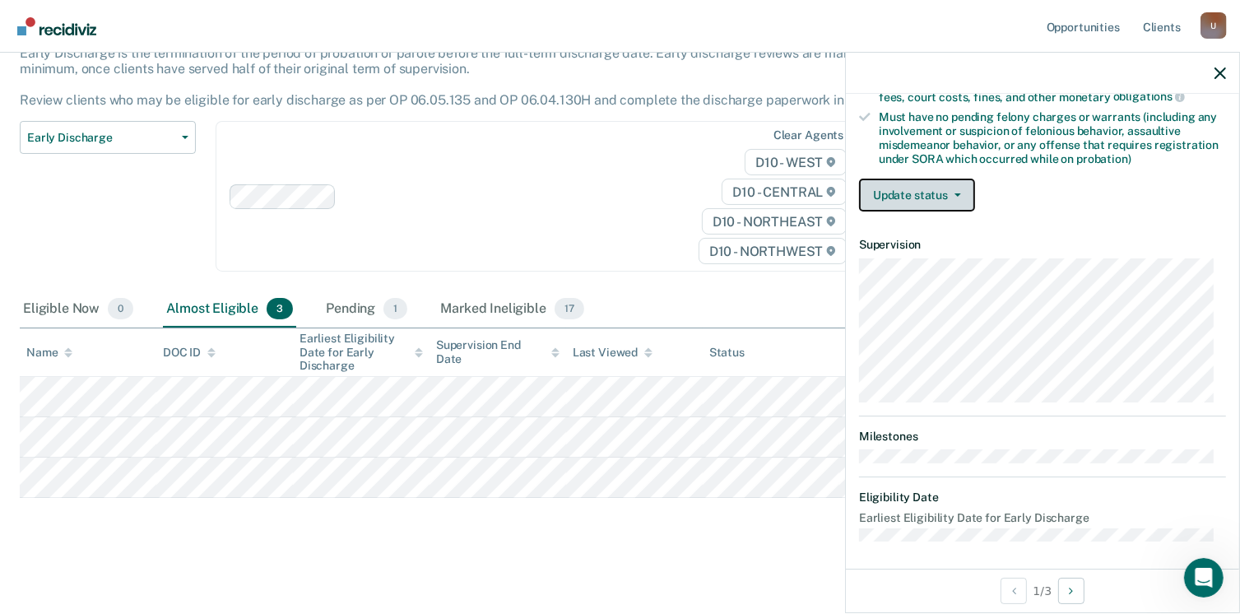
click at [948, 193] on span "button" at bounding box center [954, 194] width 13 height 3
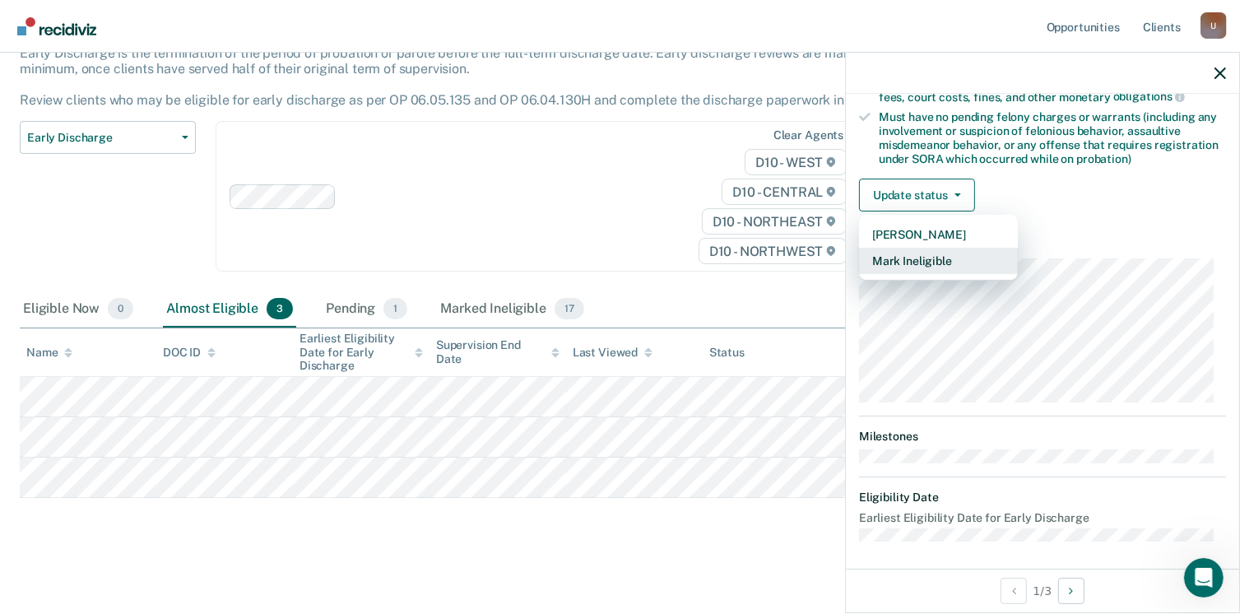
click at [939, 251] on button "Mark Ineligible" at bounding box center [938, 261] width 159 height 26
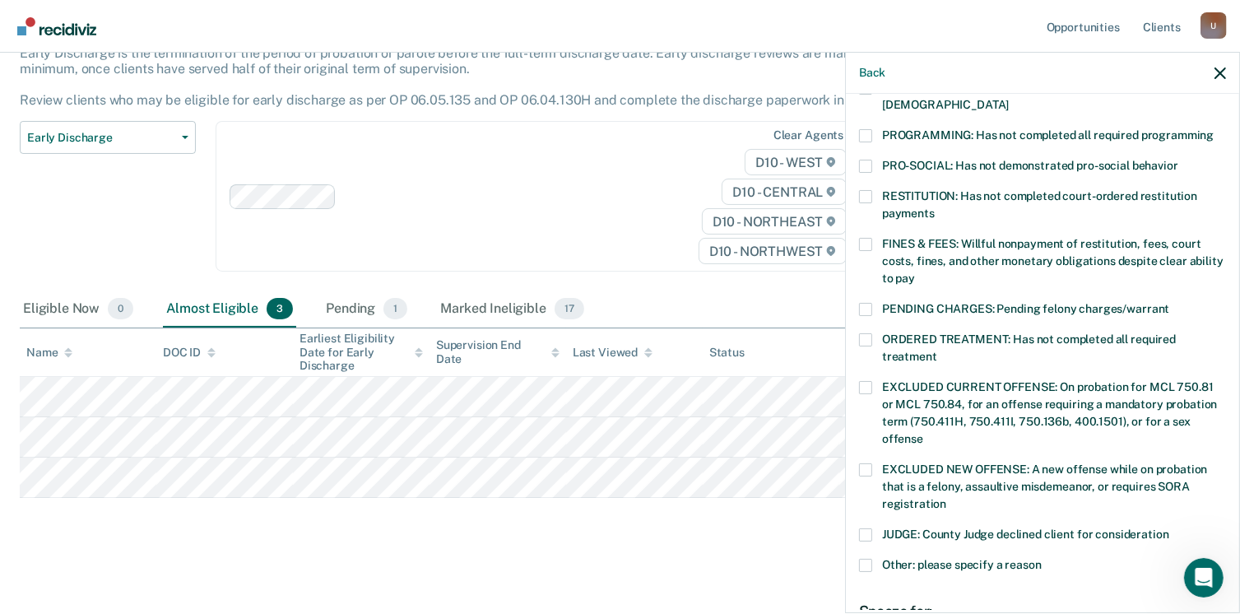
click at [877, 238] on label "FINES & FEES: Willful nonpayment of restitution, fees, court costs, fines, and …" at bounding box center [1042, 264] width 367 height 52
click at [915, 272] on input "FINES & FEES: Willful nonpayment of restitution, fees, court costs, fines, and …" at bounding box center [915, 272] width 0 height 0
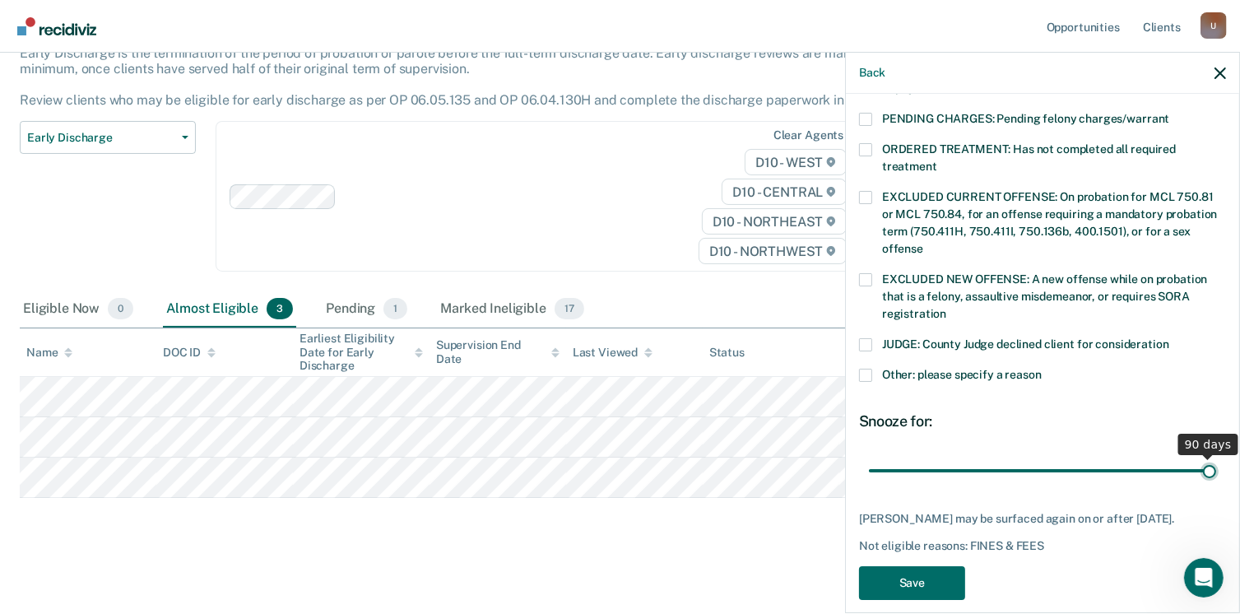
drag, startPoint x: 982, startPoint y: 451, endPoint x: 1215, endPoint y: 457, distance: 233.0
type input "90"
click at [1215, 457] on input "range" at bounding box center [1042, 471] width 347 height 29
click at [919, 566] on button "Save" at bounding box center [912, 583] width 106 height 34
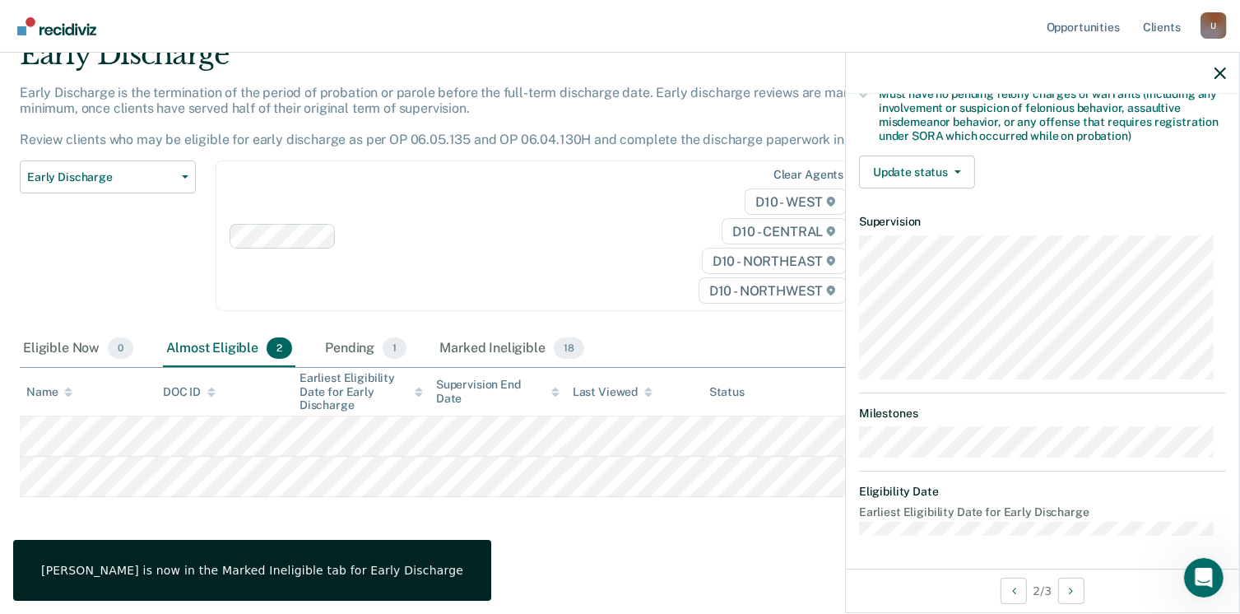
scroll to position [346, 0]
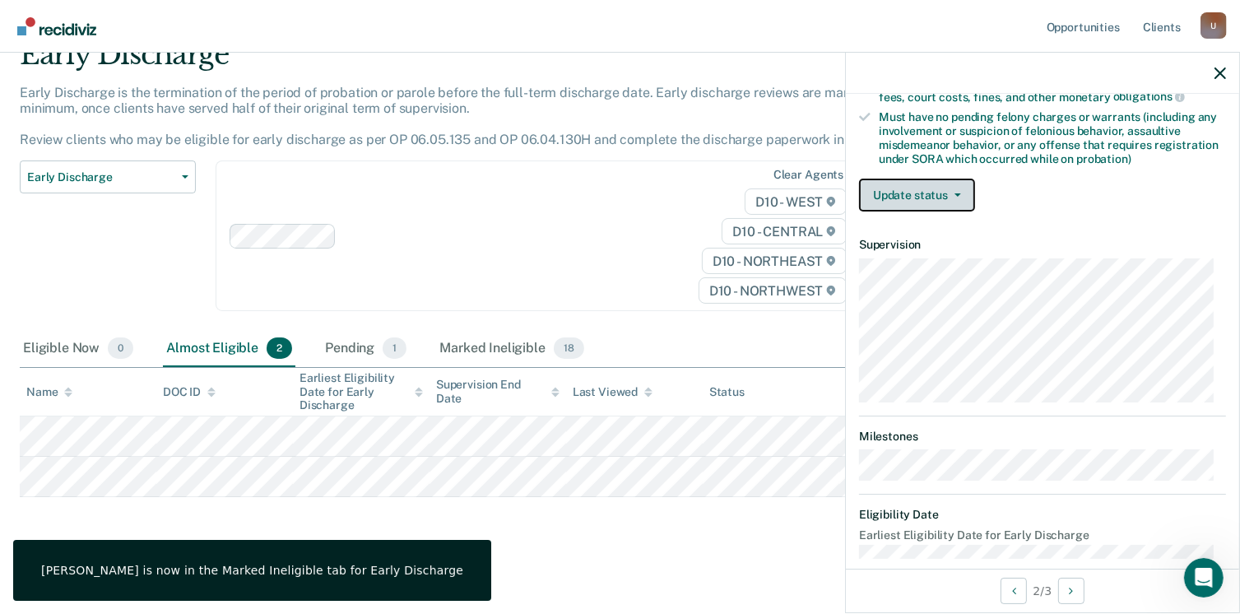
click at [928, 195] on button "Update status" at bounding box center [917, 195] width 116 height 33
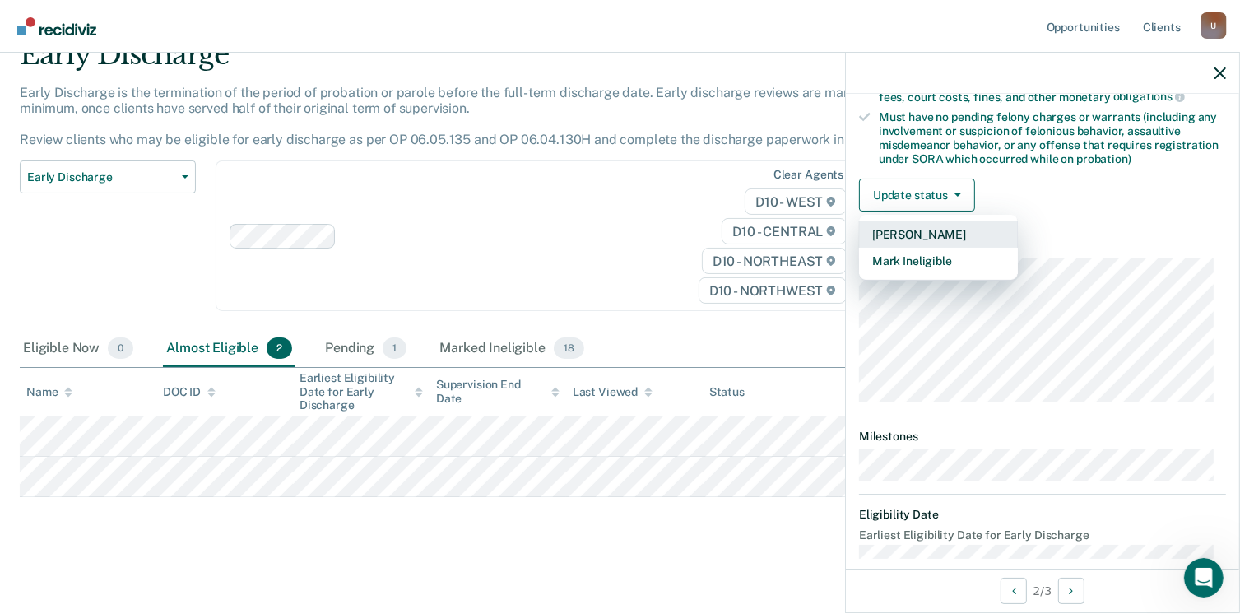
click at [923, 224] on button "[PERSON_NAME]" at bounding box center [938, 234] width 159 height 26
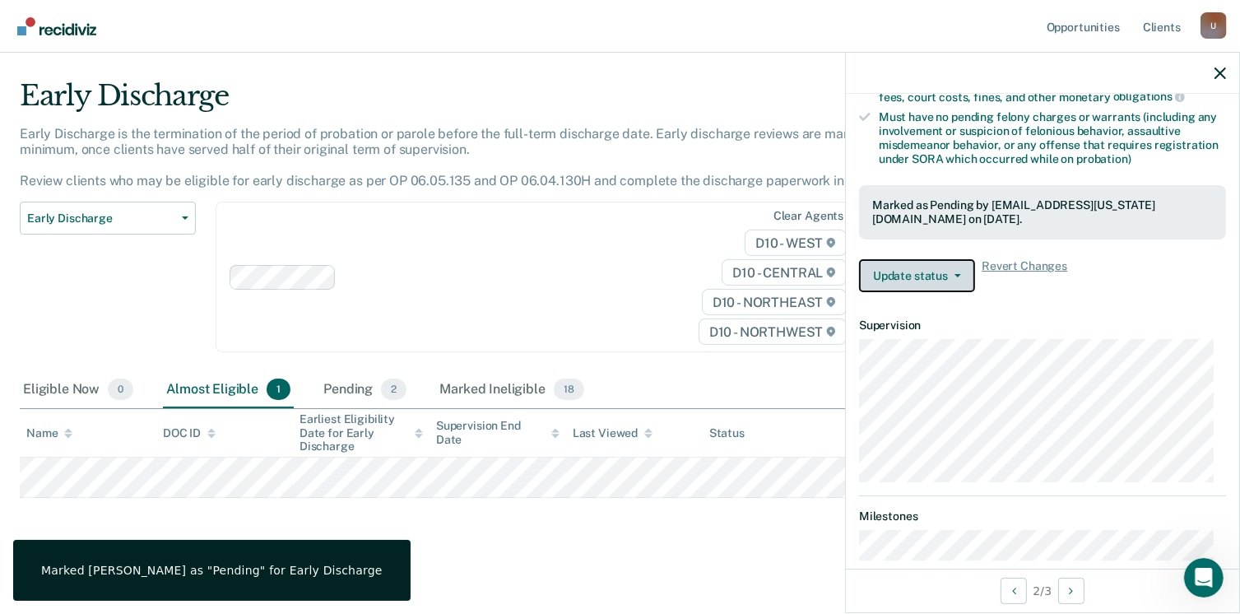
click at [919, 277] on button "Update status" at bounding box center [917, 275] width 116 height 33
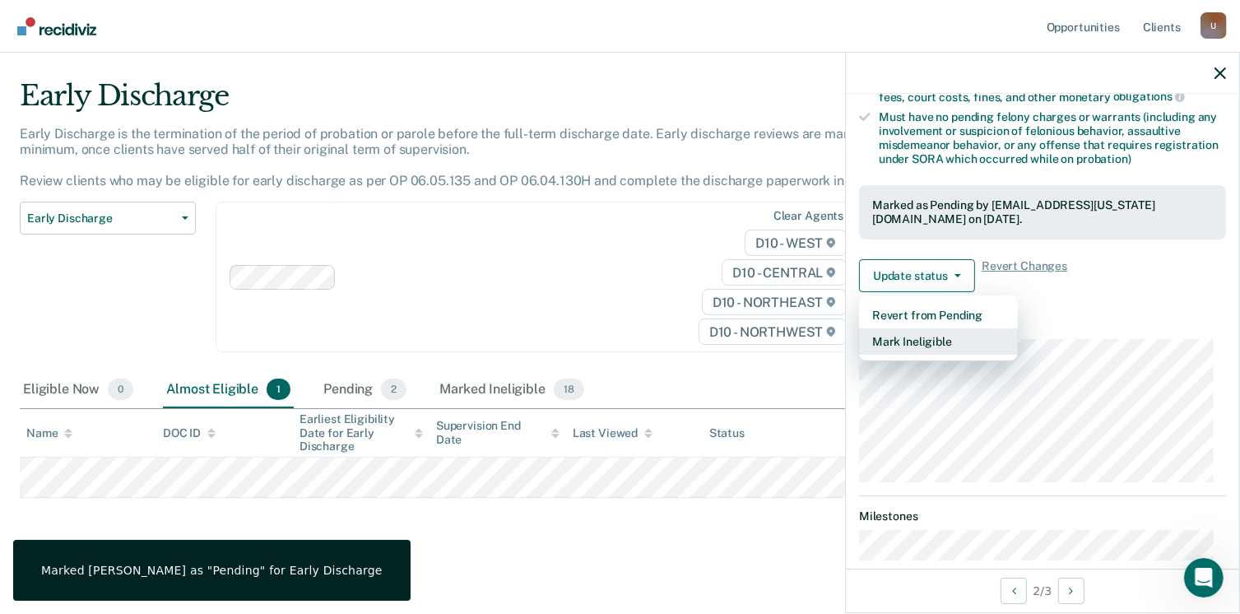
click at [918, 330] on button "Mark Ineligible" at bounding box center [938, 341] width 159 height 26
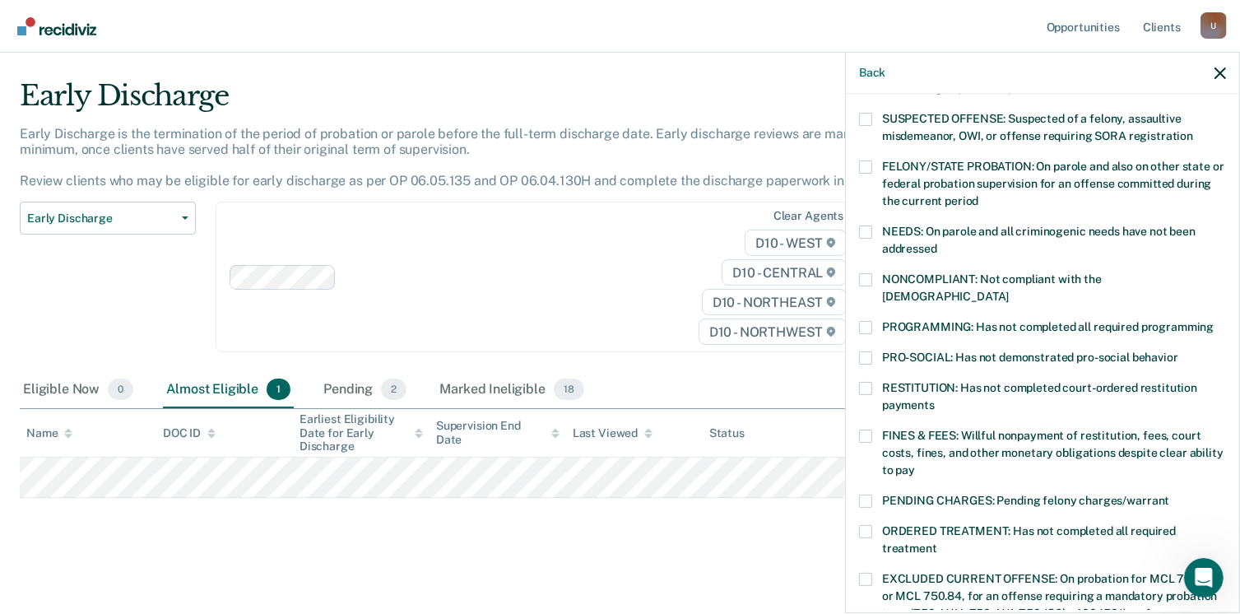
scroll to position [181, 0]
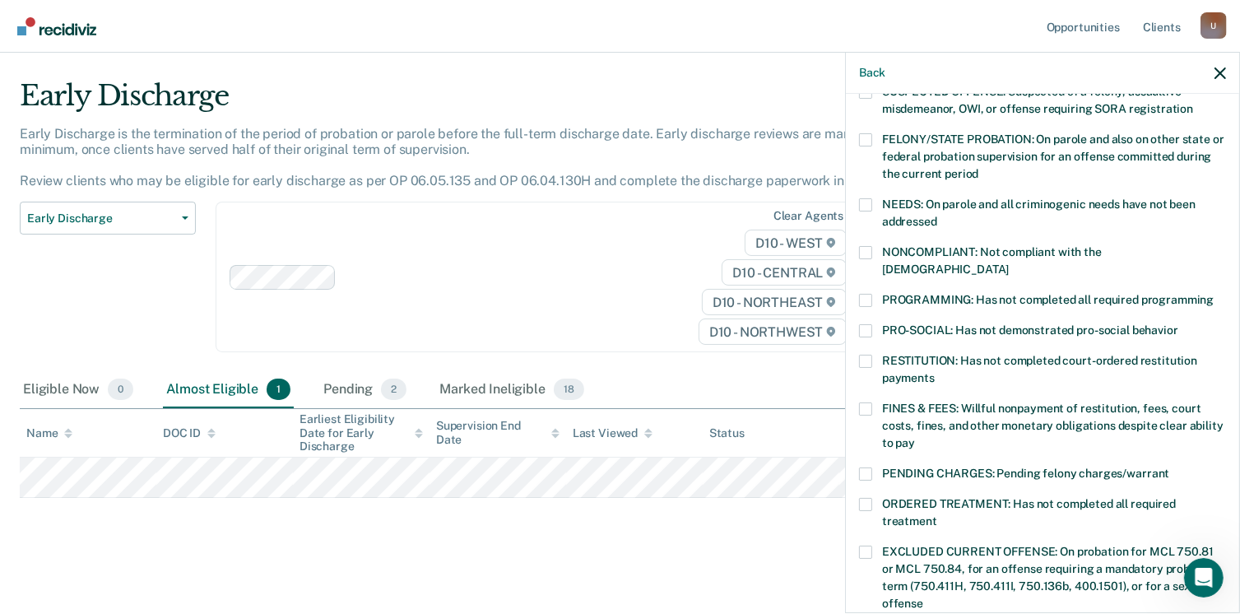
click at [868, 467] on span at bounding box center [865, 473] width 13 height 13
click at [1170, 467] on input "PENDING CHARGES: Pending felony charges/warrant" at bounding box center [1170, 467] width 0 height 0
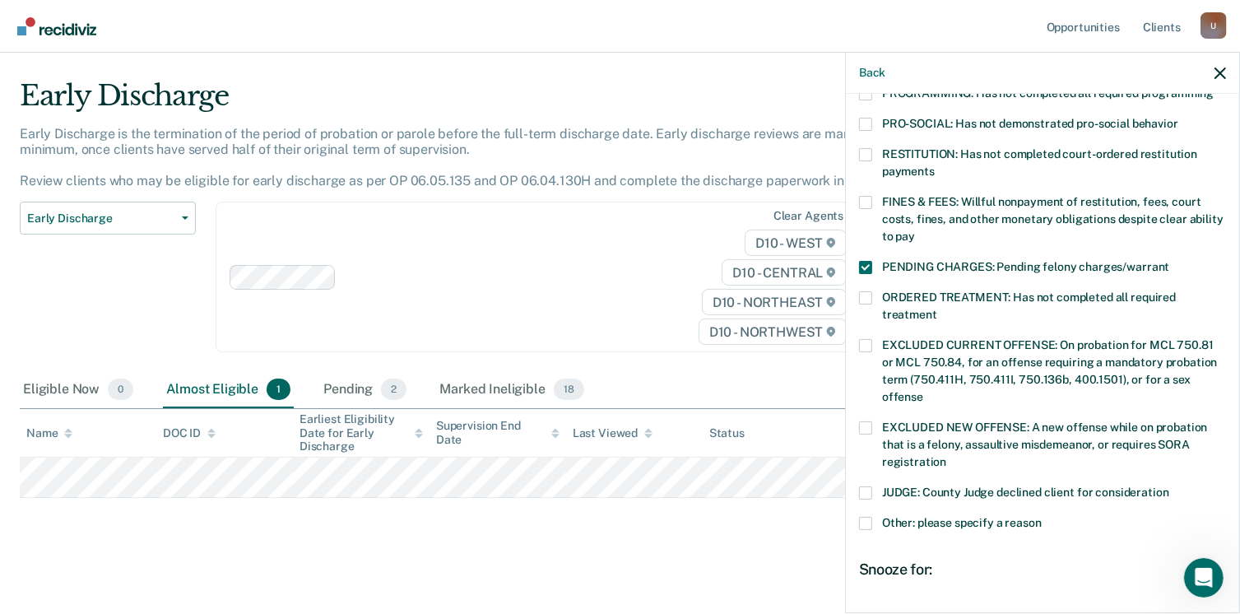
scroll to position [428, 0]
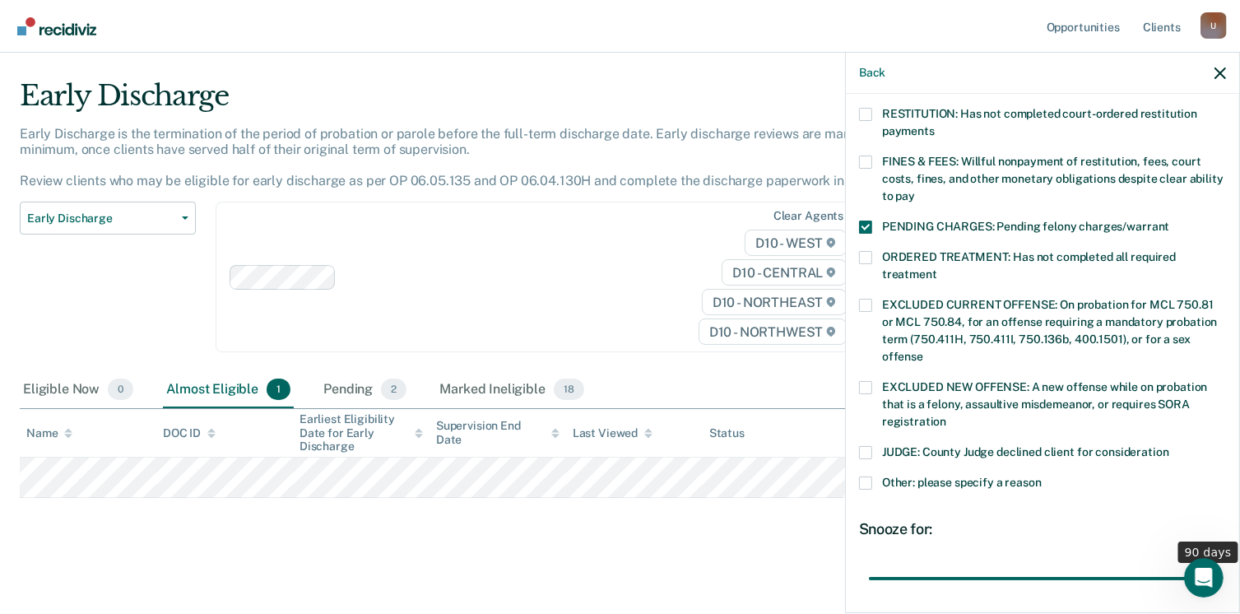
drag, startPoint x: 979, startPoint y: 560, endPoint x: 1232, endPoint y: 567, distance: 252.8
type input "90"
click at [1216, 567] on input "range" at bounding box center [1042, 579] width 347 height 29
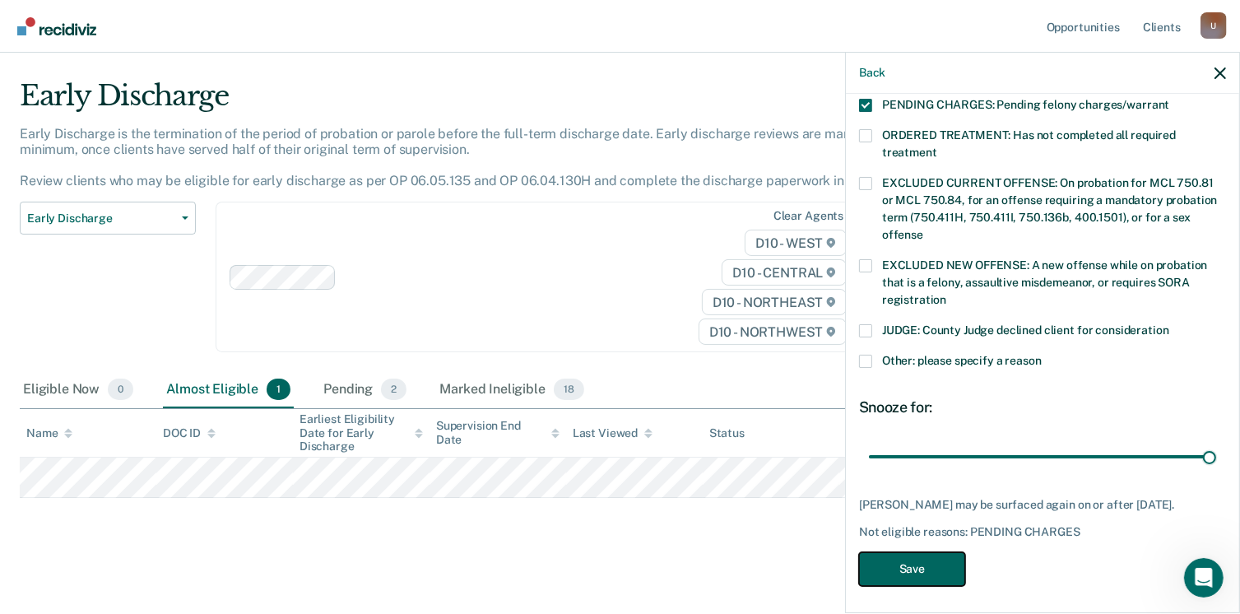
click at [938, 570] on button "Save" at bounding box center [912, 569] width 106 height 34
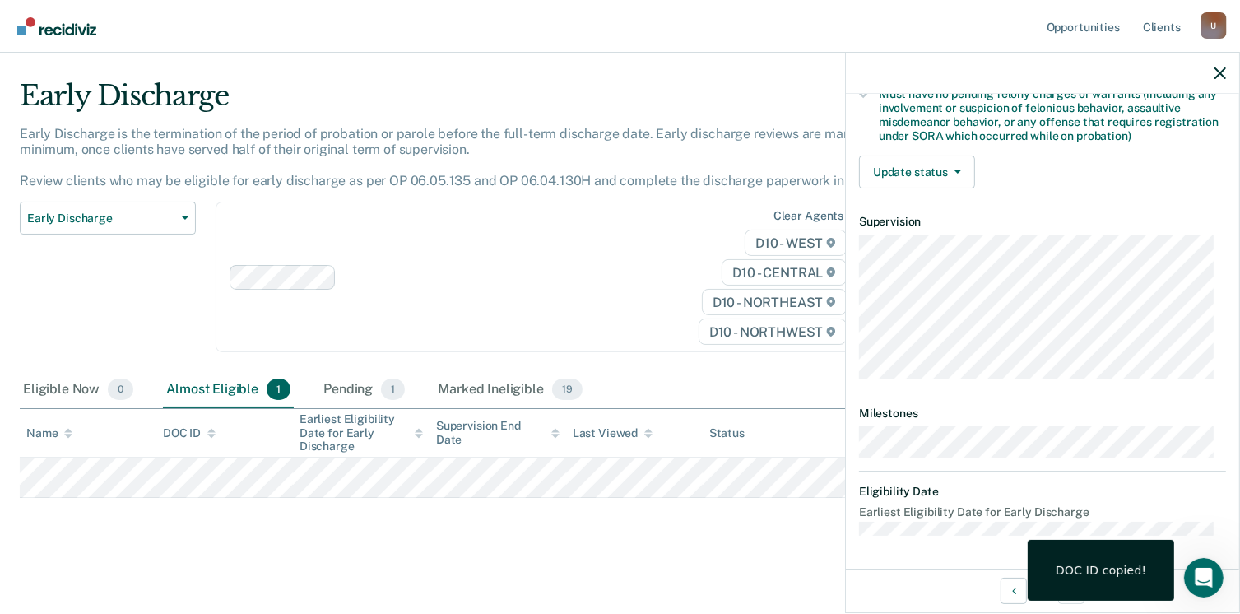
scroll to position [362, 0]
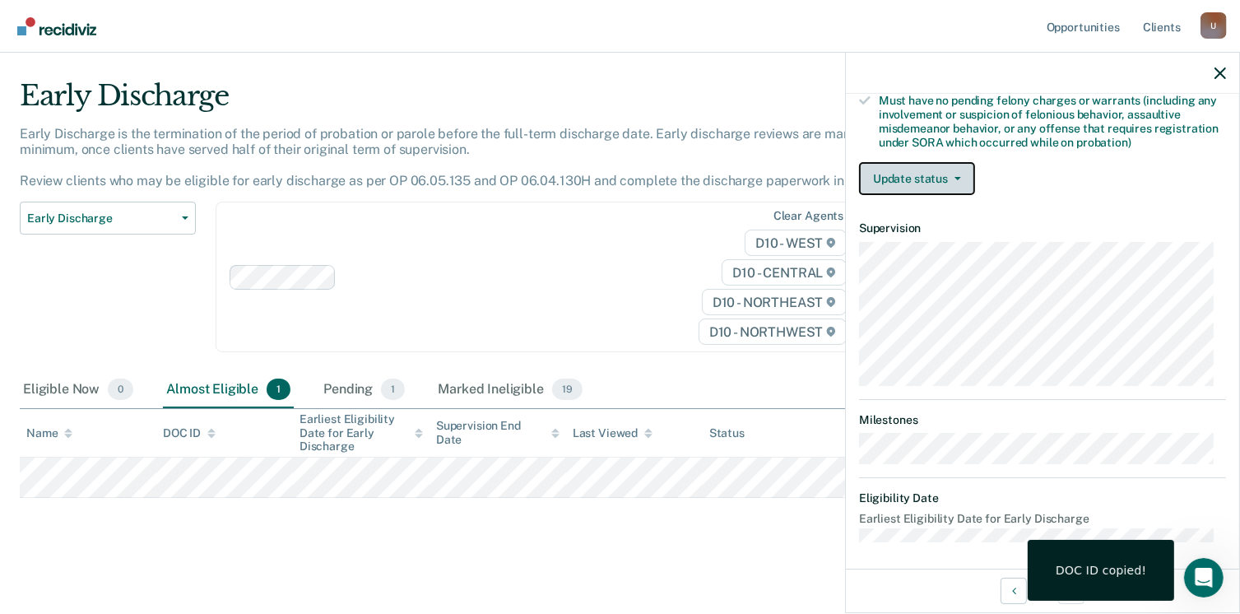
click at [945, 167] on button "Update status" at bounding box center [917, 178] width 116 height 33
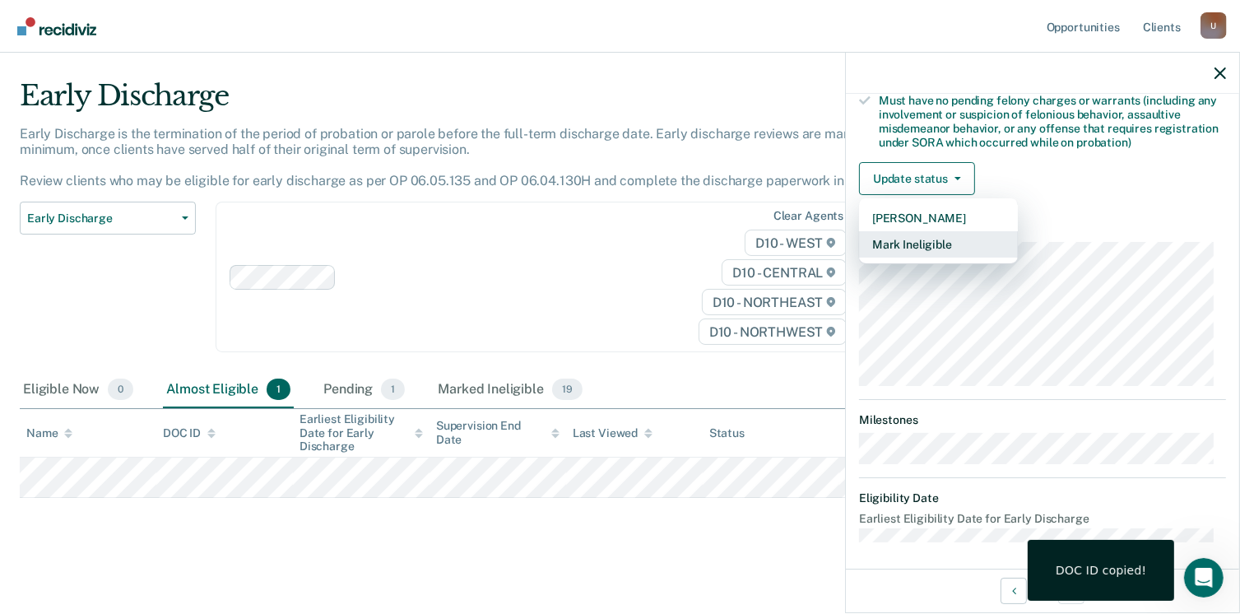
click at [946, 238] on button "Mark Ineligible" at bounding box center [938, 244] width 159 height 26
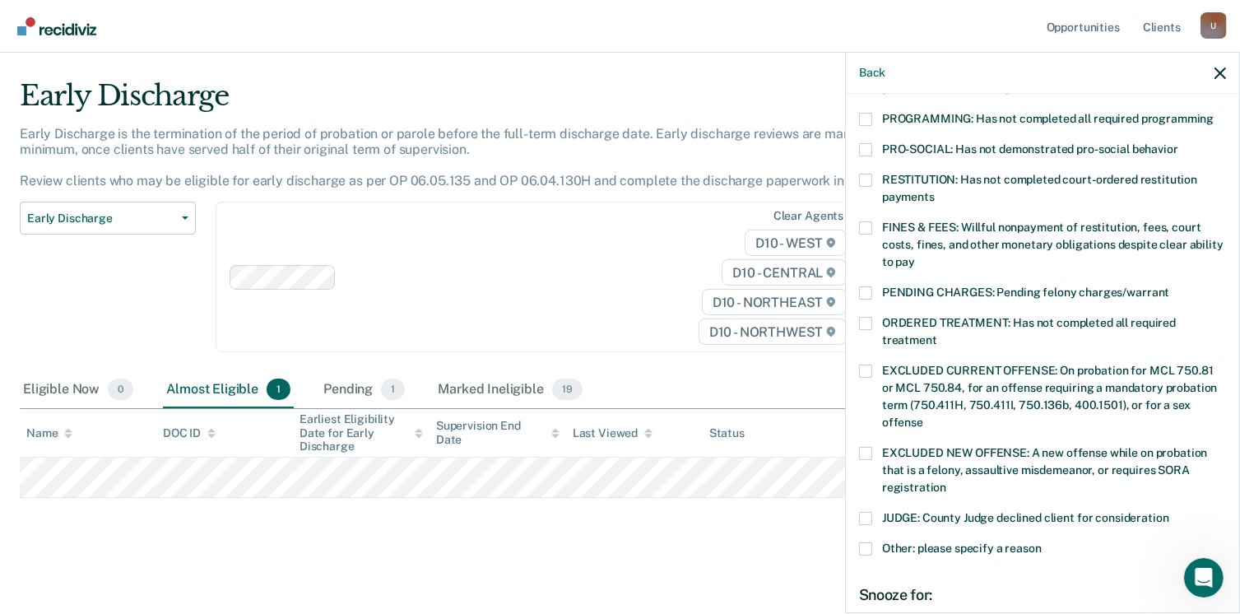
drag, startPoint x: 863, startPoint y: 277, endPoint x: 967, endPoint y: 306, distance: 108.4
click at [862, 286] on span at bounding box center [865, 292] width 13 height 13
click at [1170, 286] on input "PENDING CHARGES: Pending felony charges/warrant" at bounding box center [1170, 286] width 0 height 0
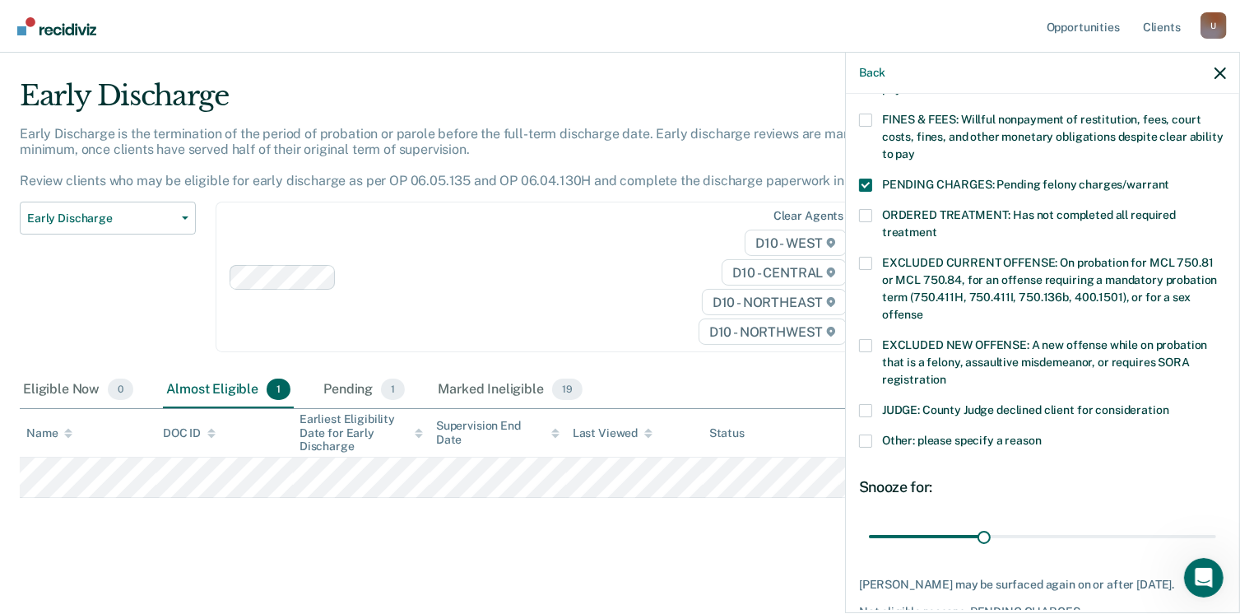
scroll to position [550, 0]
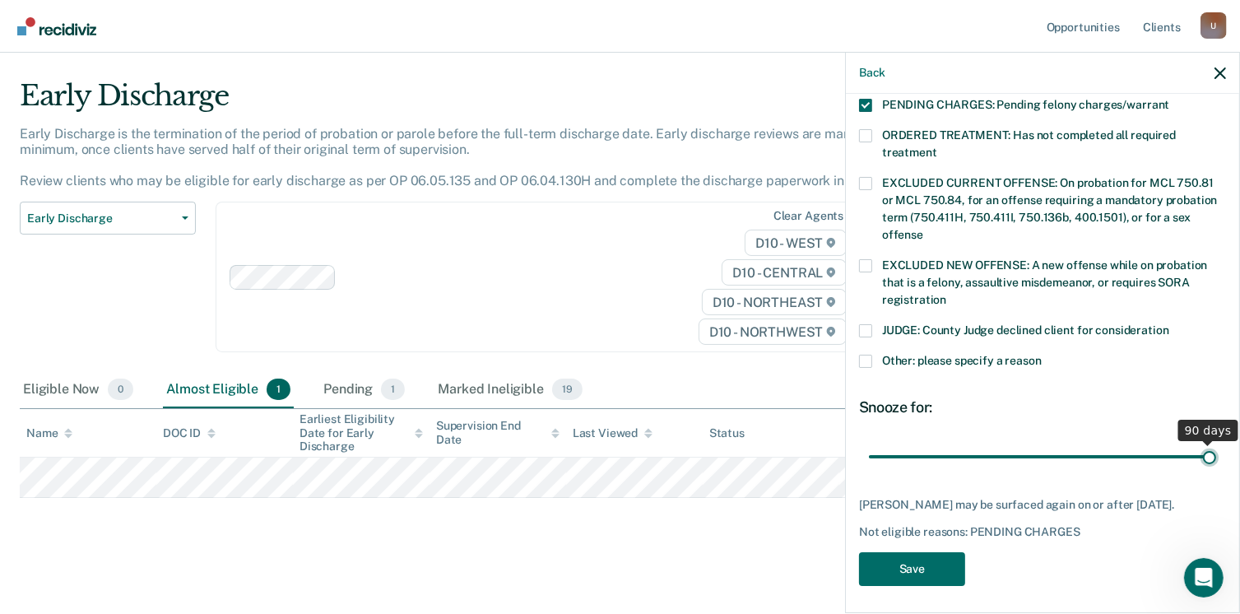
drag, startPoint x: 988, startPoint y: 437, endPoint x: 1228, endPoint y: 442, distance: 240.4
type input "90"
click at [1216, 443] on input "range" at bounding box center [1042, 457] width 347 height 29
click at [915, 563] on button "Save" at bounding box center [912, 569] width 106 height 34
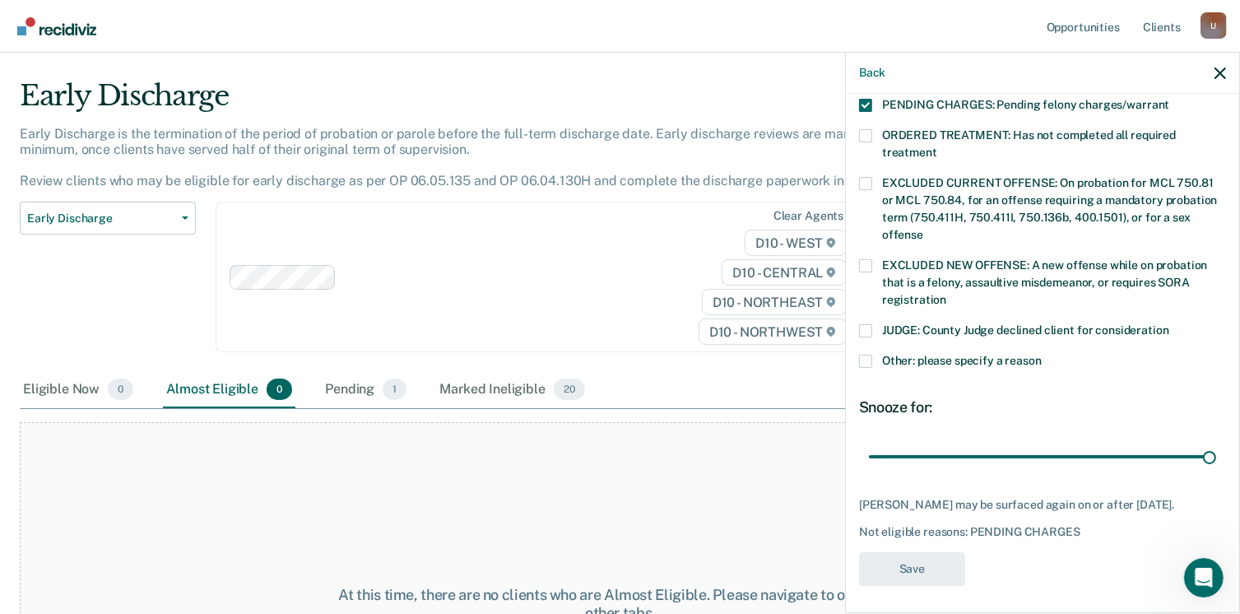
scroll to position [484, 0]
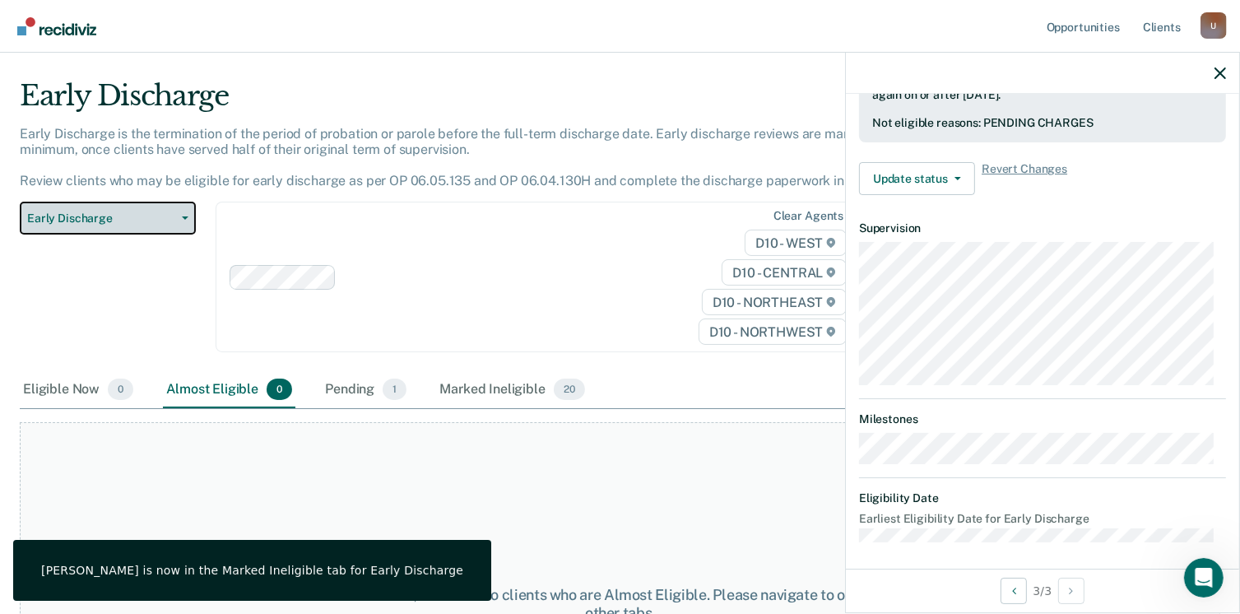
click at [53, 220] on span "Early Discharge" at bounding box center [101, 219] width 148 height 14
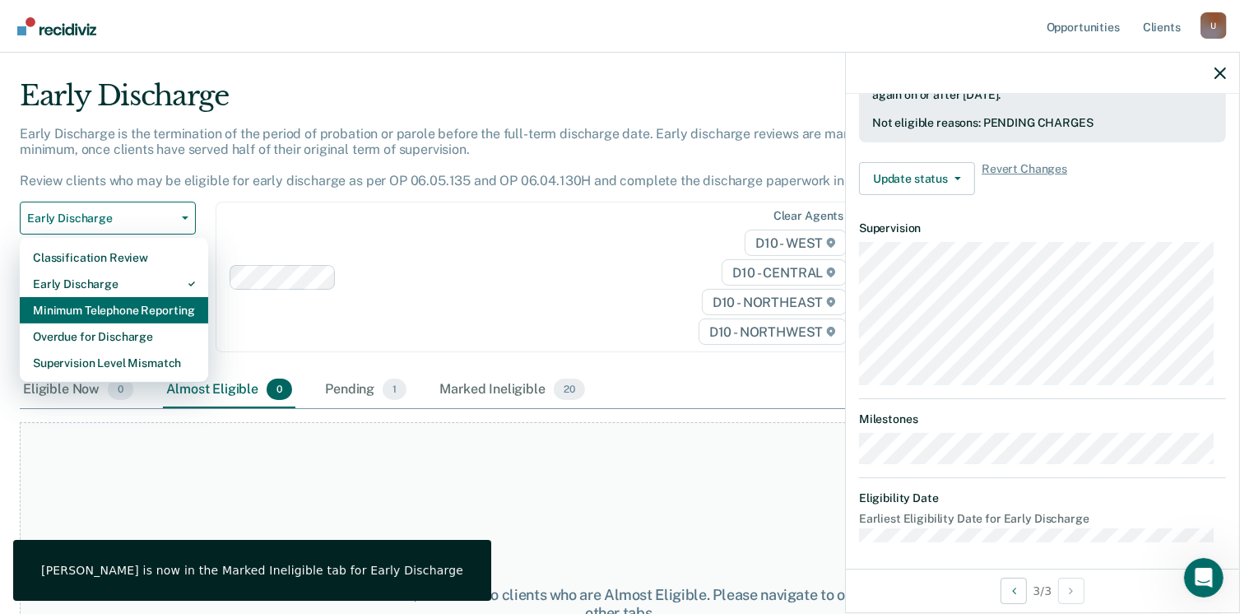
click at [85, 302] on div "Minimum Telephone Reporting" at bounding box center [114, 310] width 162 height 26
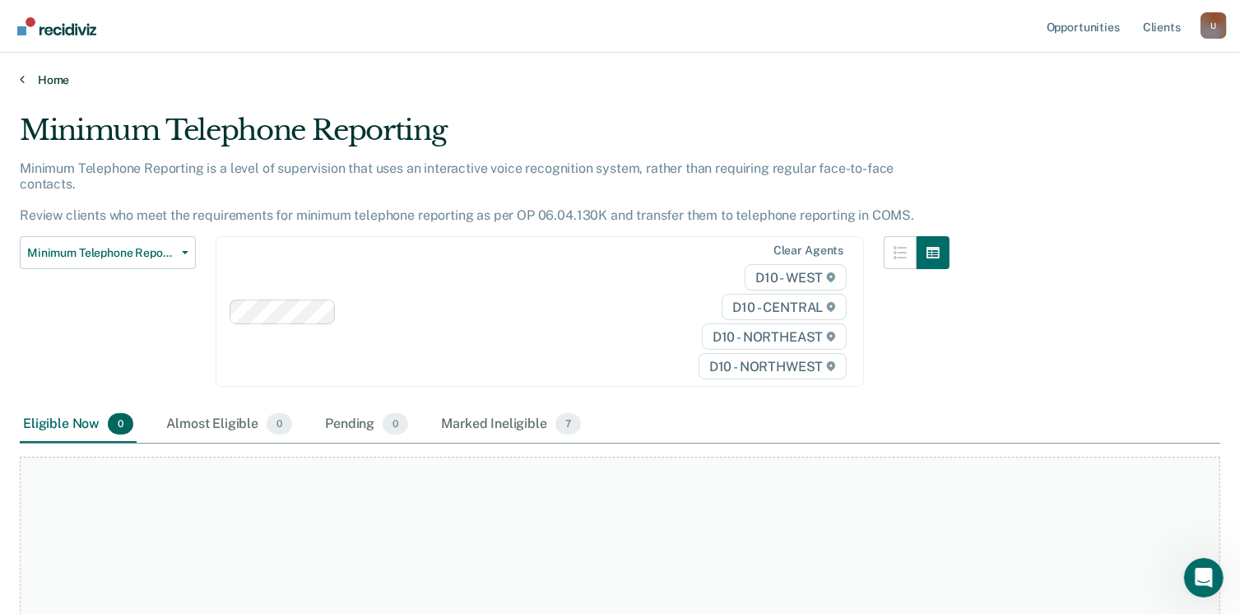
click at [22, 77] on icon at bounding box center [22, 78] width 5 height 13
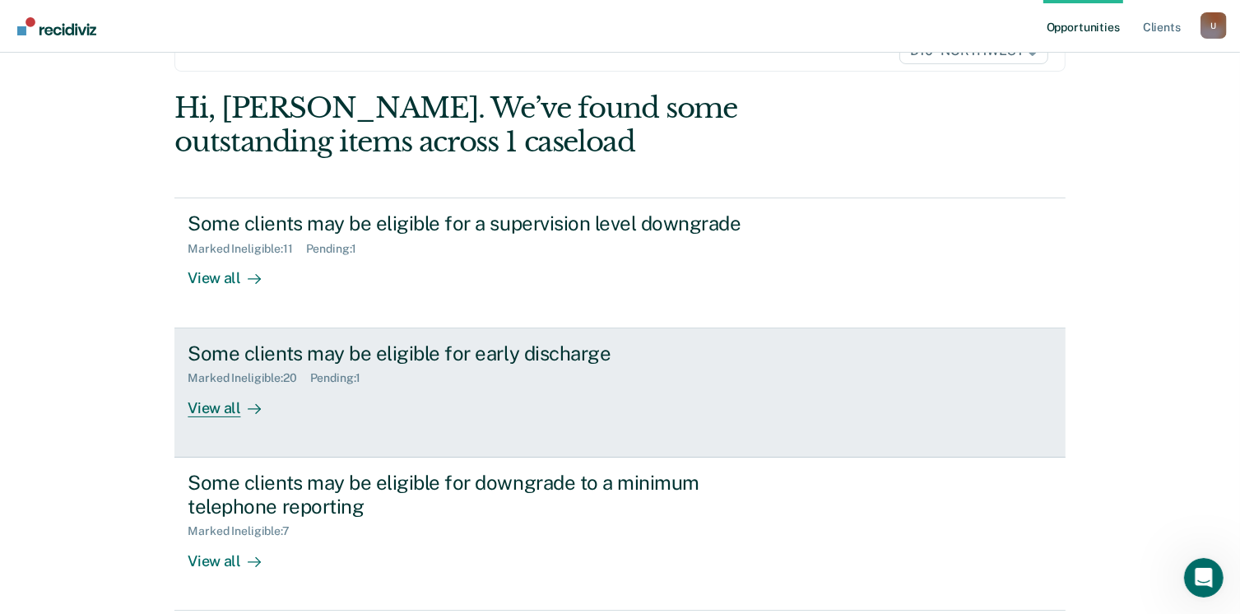
scroll to position [165, 0]
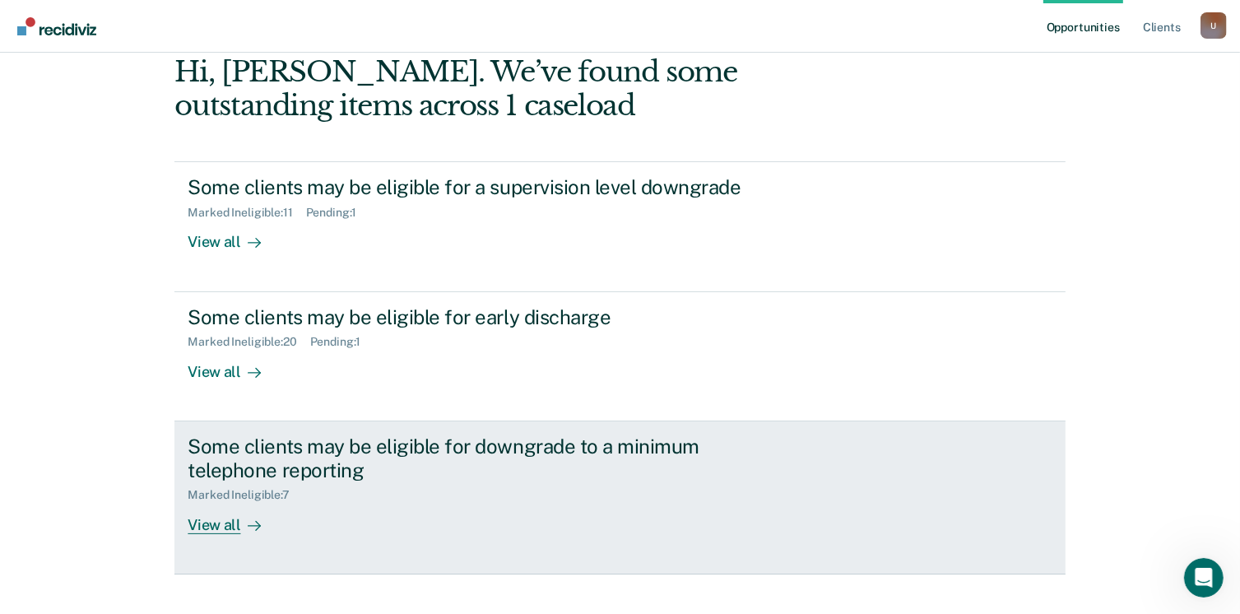
click at [210, 525] on div "View all" at bounding box center [234, 518] width 92 height 32
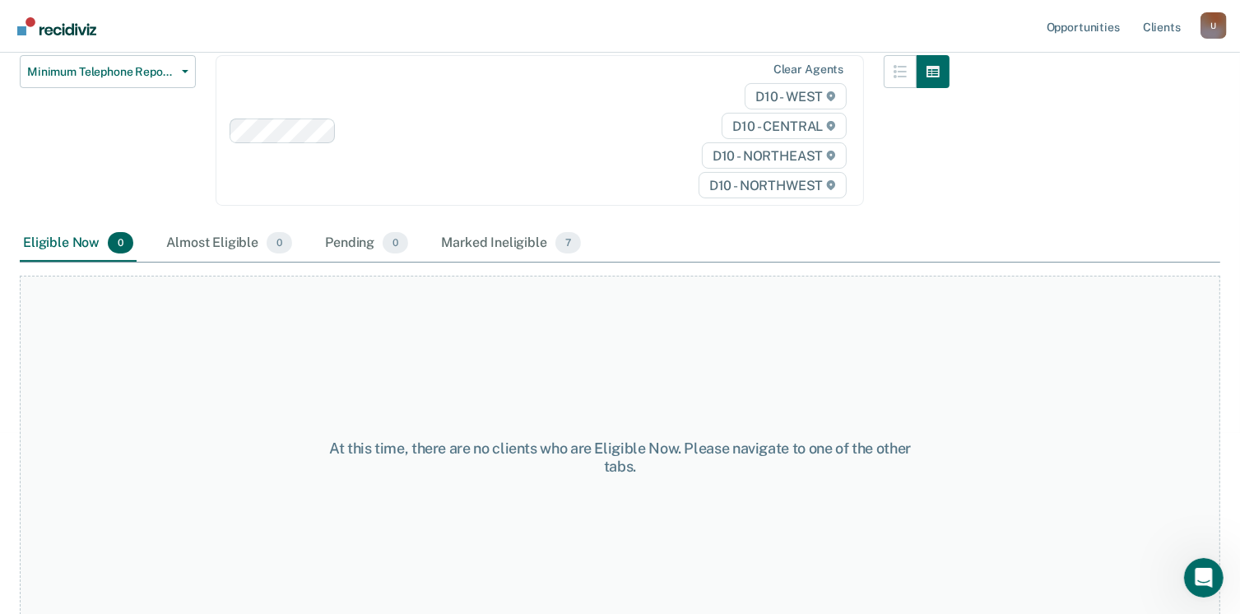
scroll to position [188, 0]
